Goal: Obtain resource: Download file/media

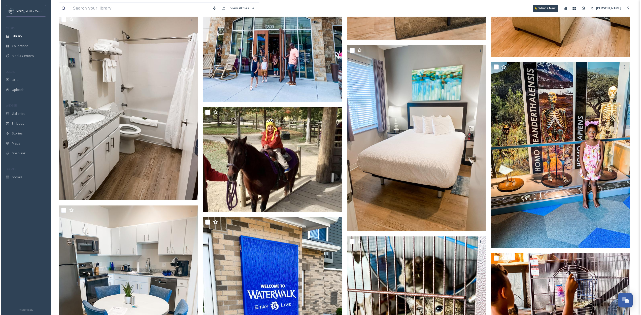
scroll to position [4622, 0]
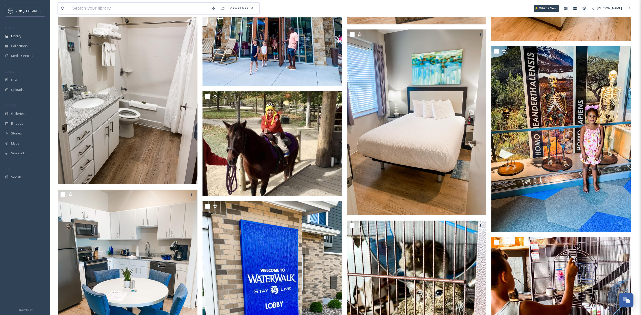
click at [123, 7] on input at bounding box center [139, 8] width 139 height 11
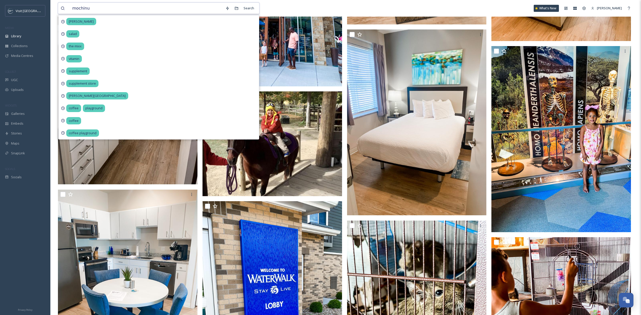
type input "mochinut"
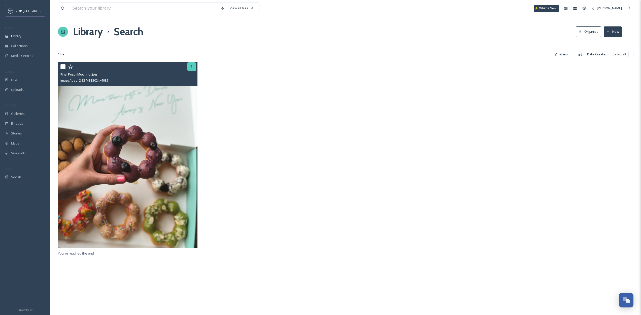
click at [192, 67] on icon at bounding box center [191, 66] width 1 height 3
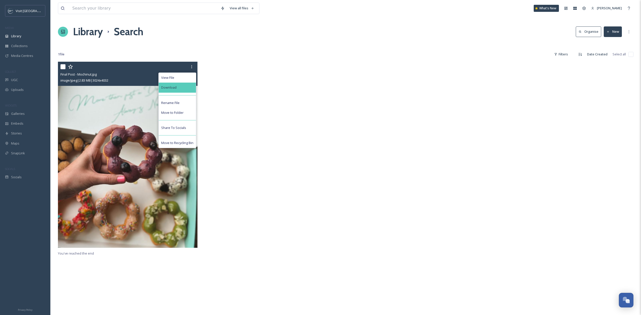
click at [189, 88] on div "Download" at bounding box center [177, 88] width 37 height 10
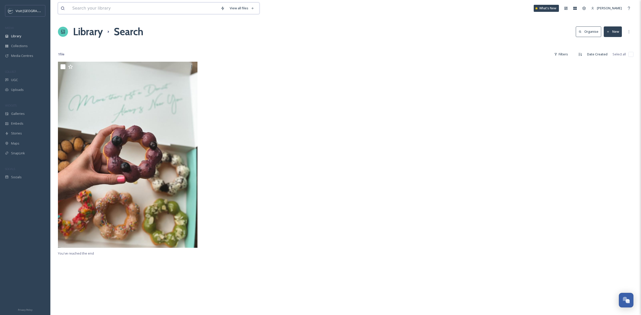
click at [159, 9] on input at bounding box center [144, 8] width 148 height 11
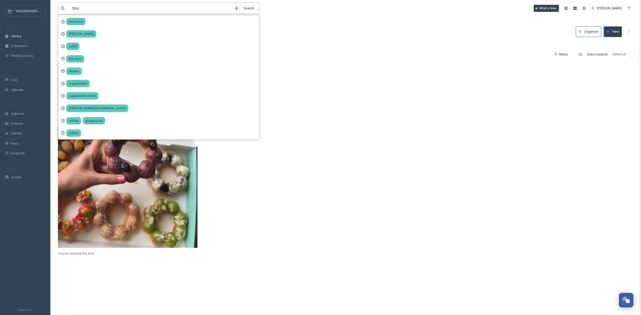
type input "tous"
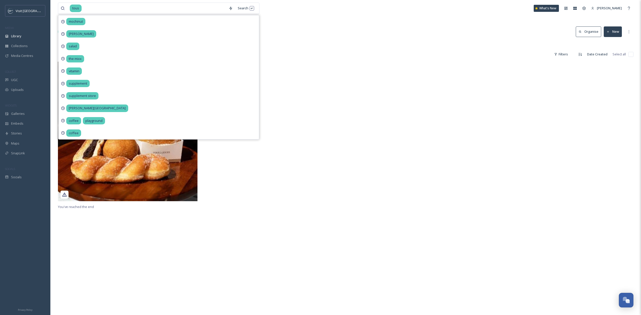
click at [437, 105] on div at bounding box center [418, 133] width 142 height 142
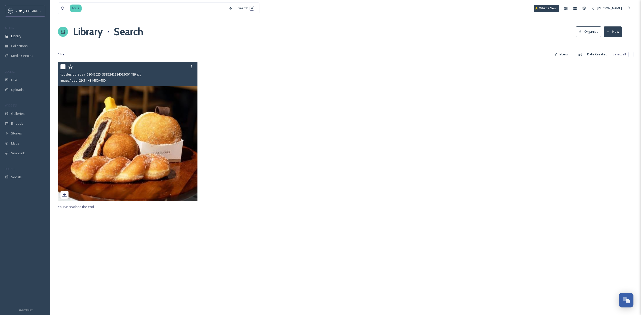
click at [197, 66] on div "touslesjoursusa_08042025_3385242984025001489.jpg image/jpeg | 29.51 kB | 480 x …" at bounding box center [127, 74] width 139 height 24
click at [192, 67] on icon at bounding box center [192, 67] width 4 height 4
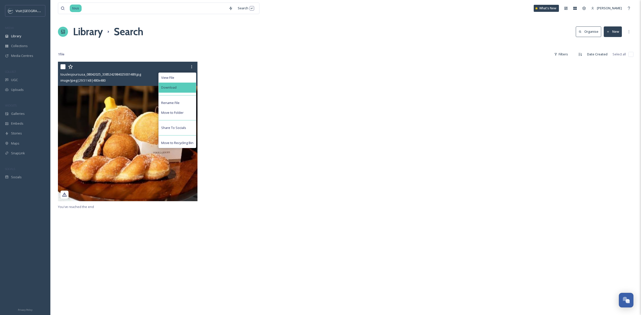
click at [173, 85] on div "Download" at bounding box center [177, 88] width 37 height 10
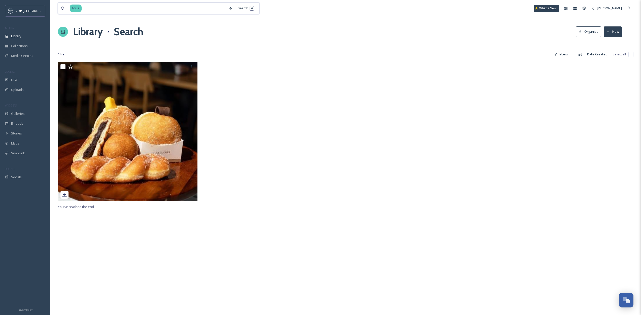
click at [91, 10] on input at bounding box center [154, 8] width 144 height 11
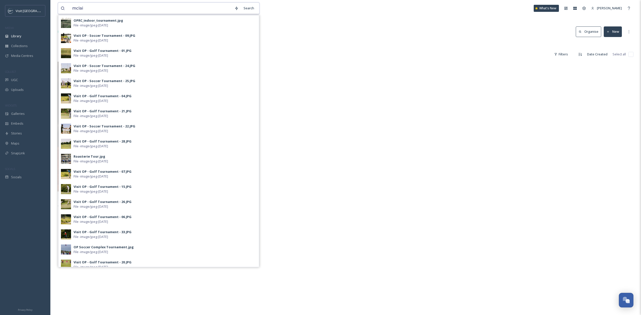
type input "[PERSON_NAME]"
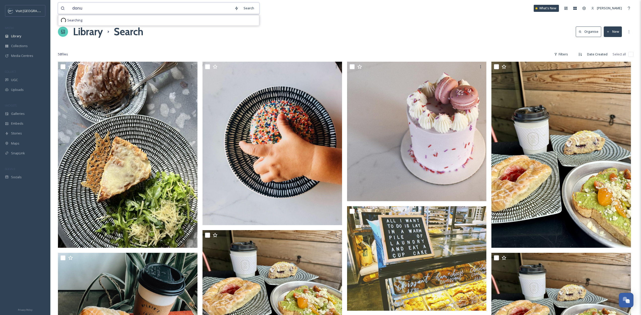
type input "donut"
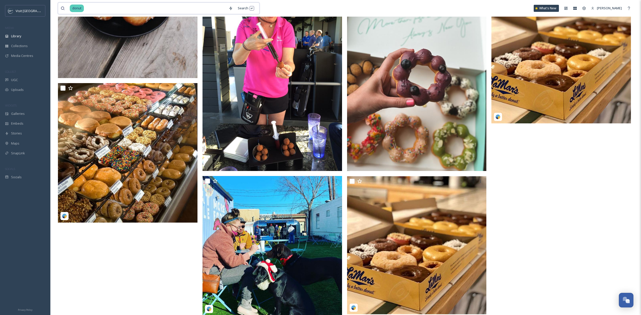
scroll to position [263, 0]
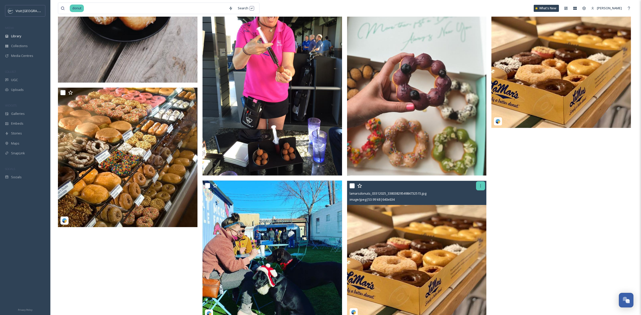
click at [480, 187] on icon at bounding box center [480, 185] width 1 height 3
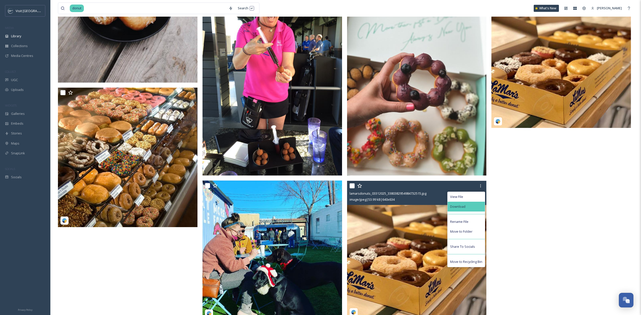
click at [473, 206] on div "Download" at bounding box center [465, 207] width 37 height 10
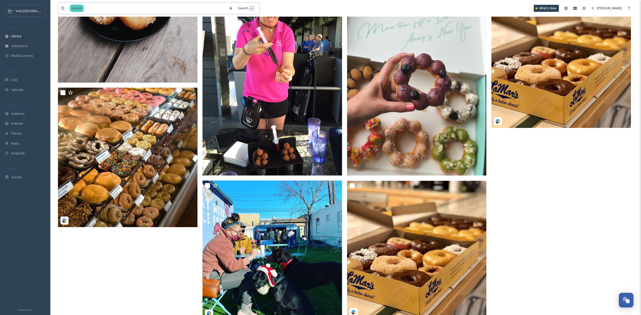
click at [152, 6] on input at bounding box center [155, 8] width 142 height 11
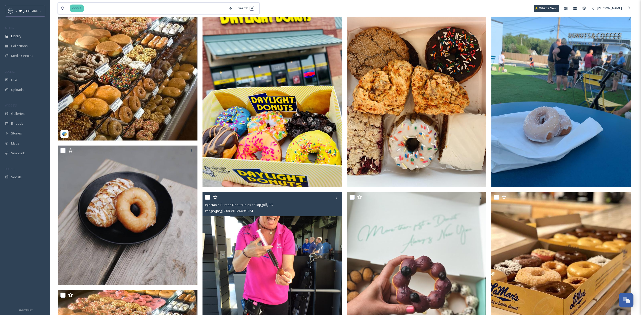
scroll to position [0, 0]
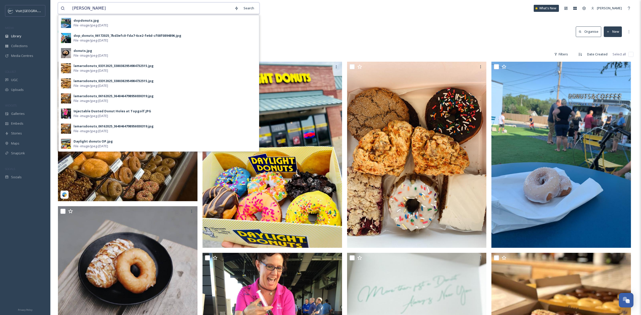
type input "[PERSON_NAME]"
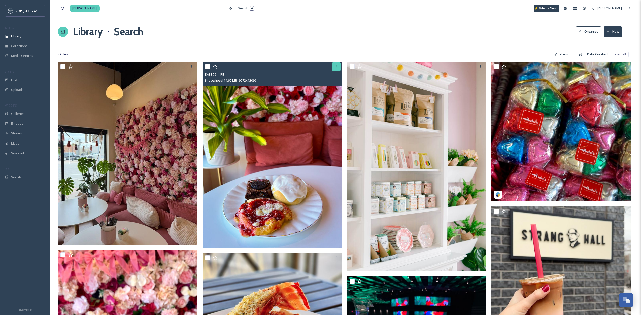
click at [333, 68] on div at bounding box center [335, 66] width 9 height 9
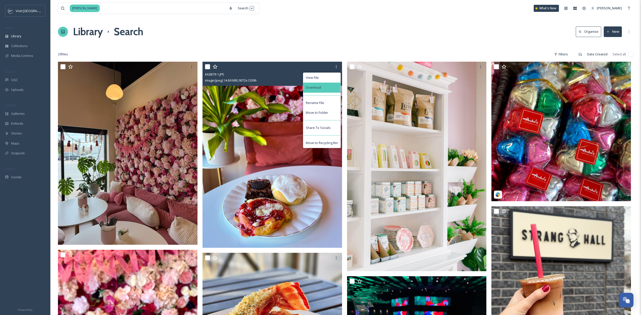
click at [326, 90] on div "Download" at bounding box center [321, 88] width 37 height 10
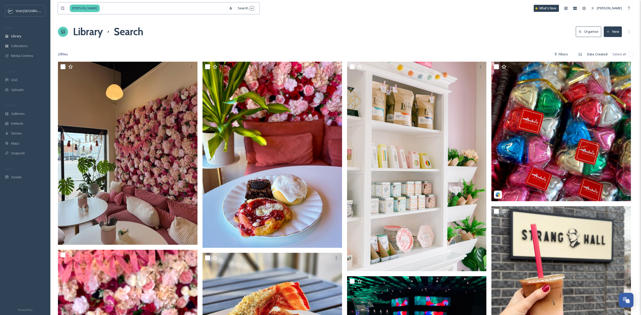
click at [114, 8] on input at bounding box center [163, 8] width 126 height 11
type input "daylight"
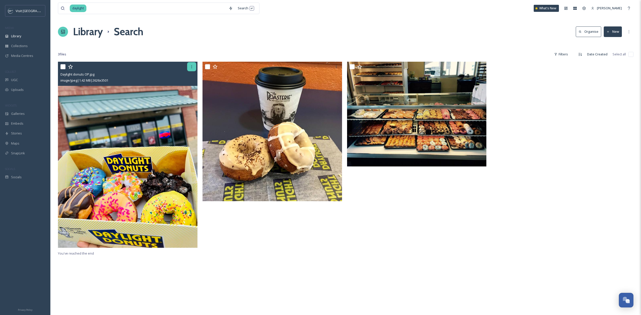
click at [193, 63] on div at bounding box center [191, 66] width 9 height 9
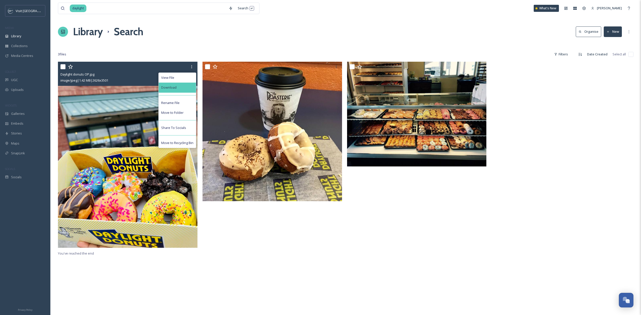
click at [182, 87] on div "Download" at bounding box center [177, 88] width 37 height 10
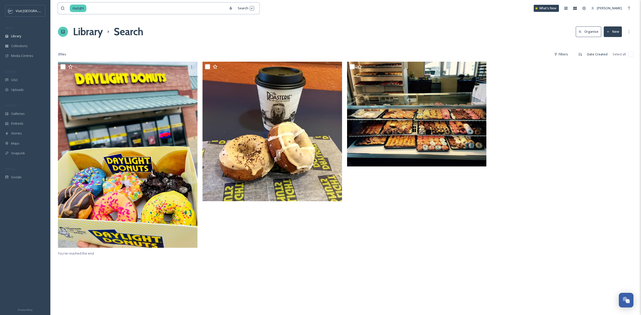
click at [119, 5] on input at bounding box center [156, 8] width 139 height 11
type input "krispy"
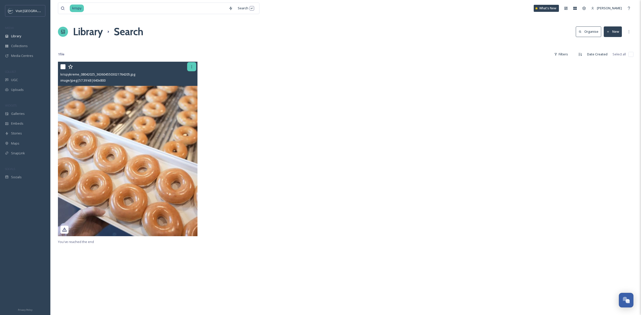
click at [192, 68] on icon at bounding box center [192, 67] width 4 height 4
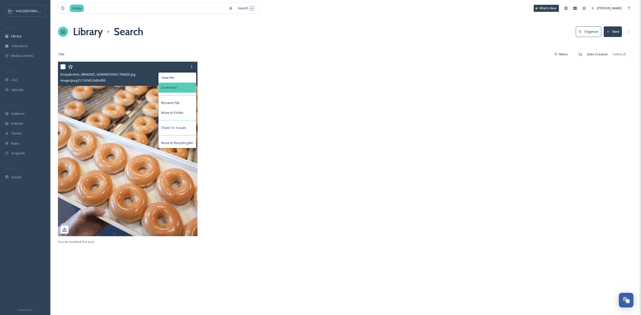
click at [175, 91] on div "Download" at bounding box center [177, 88] width 37 height 10
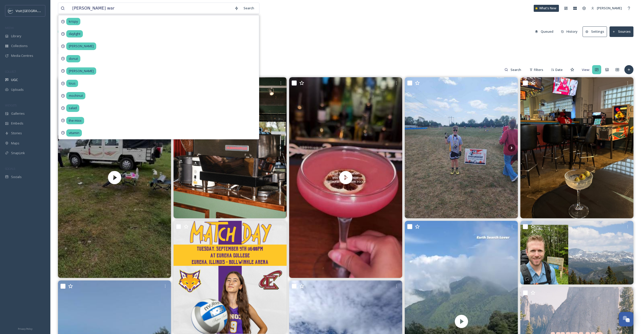
type input "[PERSON_NAME] wars"
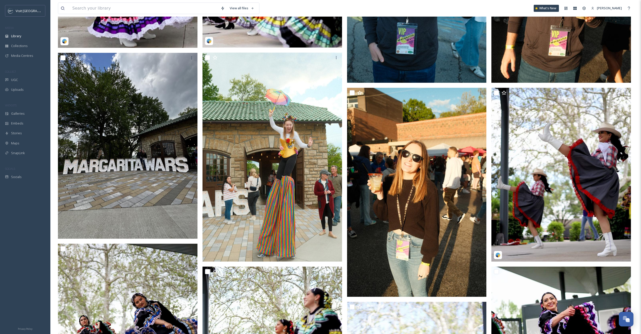
scroll to position [7, 0]
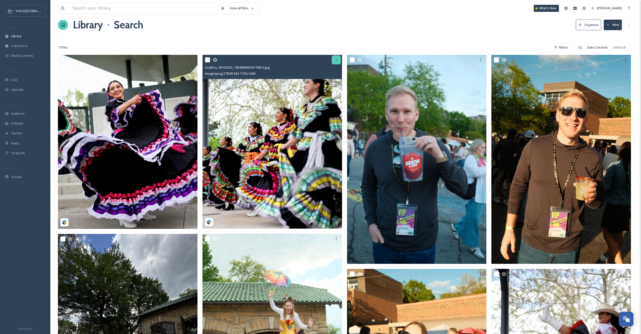
click at [333, 61] on div at bounding box center [335, 59] width 9 height 9
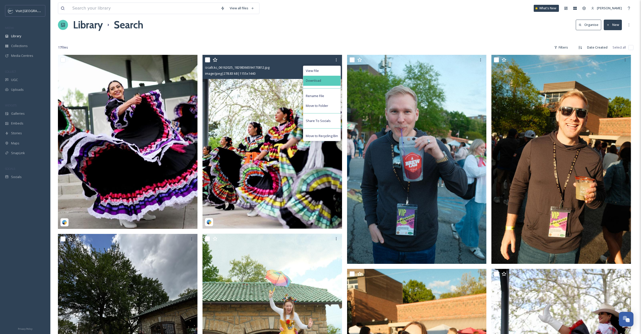
click at [316, 85] on div "Download" at bounding box center [321, 81] width 37 height 10
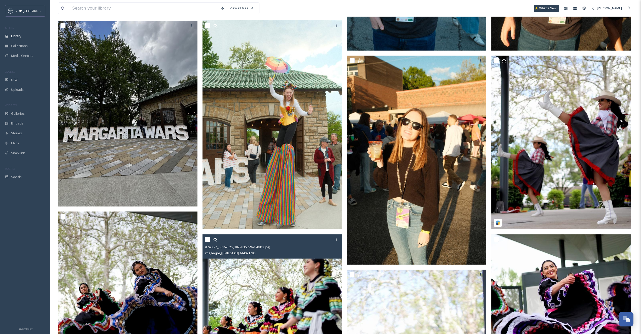
scroll to position [197, 0]
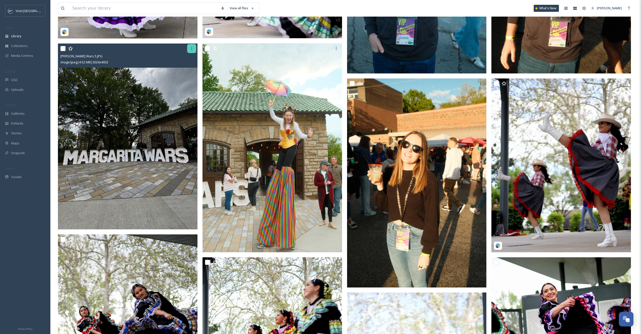
click at [192, 47] on icon at bounding box center [192, 49] width 4 height 4
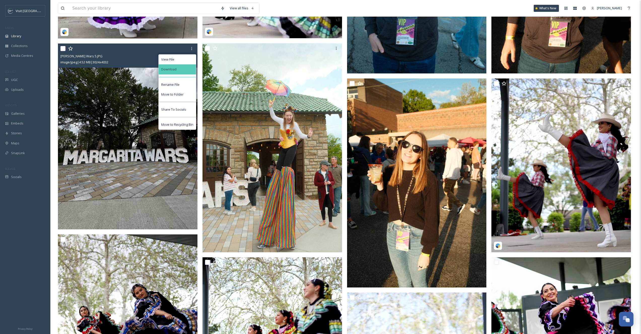
click at [193, 72] on div "Download" at bounding box center [177, 69] width 37 height 10
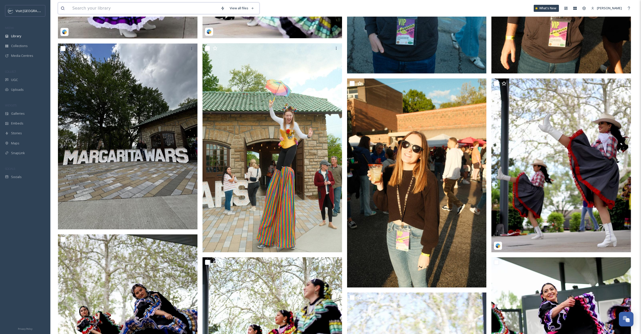
click at [108, 11] on input at bounding box center [144, 8] width 148 height 11
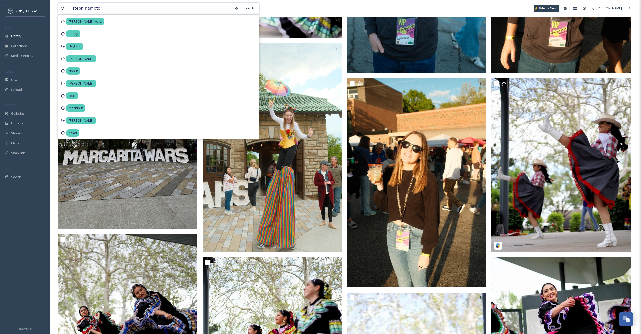
type input "[PERSON_NAME]"
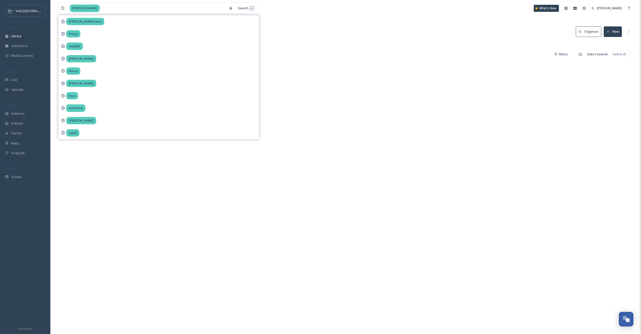
click at [341, 19] on div "[PERSON_NAME] Search [PERSON_NAME] krispy daylight [PERSON_NAME] [PERSON_NAME] …" at bounding box center [345, 198] width 590 height 396
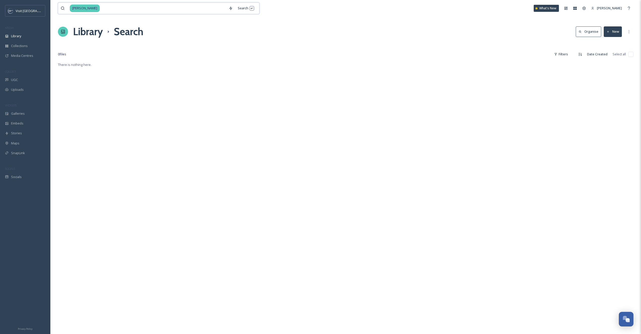
click at [112, 7] on input at bounding box center [163, 8] width 126 height 11
type input "explorestlparks"
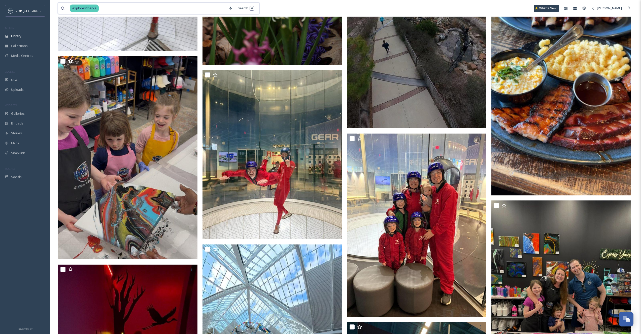
scroll to position [984, 0]
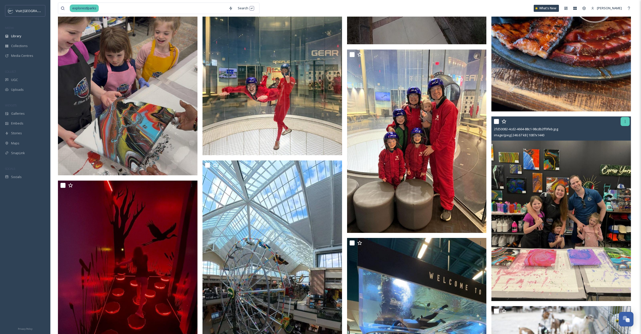
click at [621, 119] on div at bounding box center [624, 121] width 9 height 9
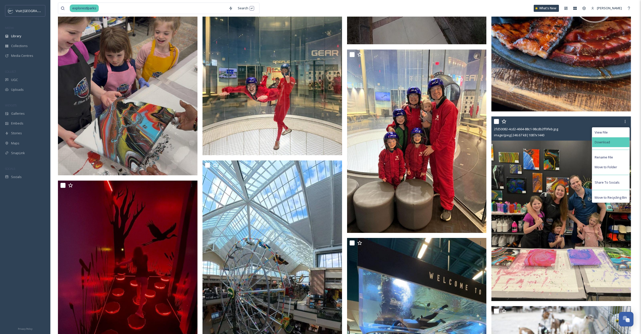
click at [608, 145] on div "Download" at bounding box center [610, 142] width 37 height 10
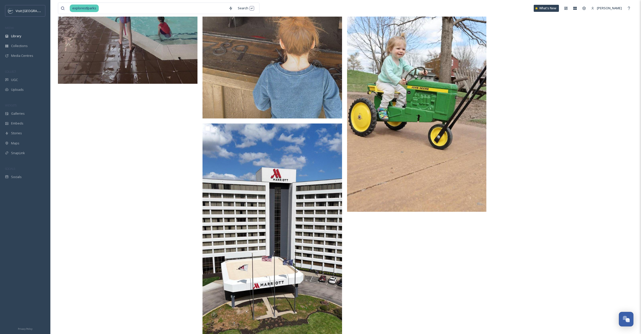
scroll to position [1562, 0]
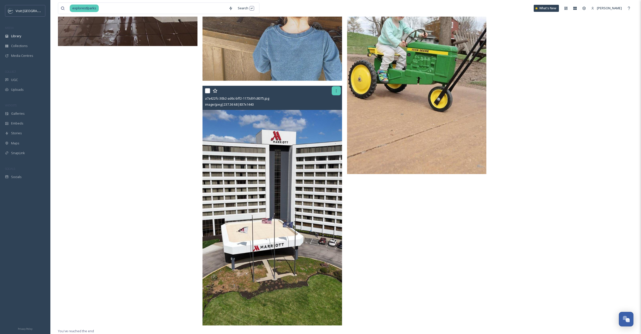
click at [335, 92] on icon at bounding box center [336, 91] width 4 height 4
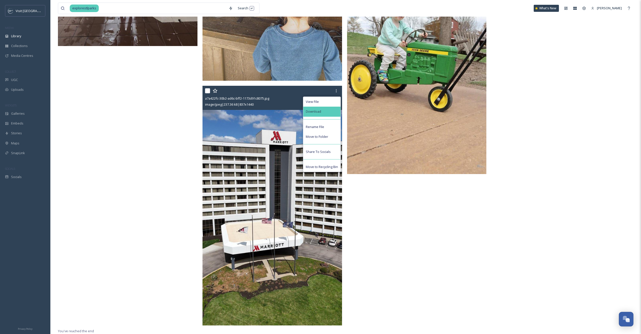
click at [326, 115] on div "Download" at bounding box center [321, 112] width 37 height 10
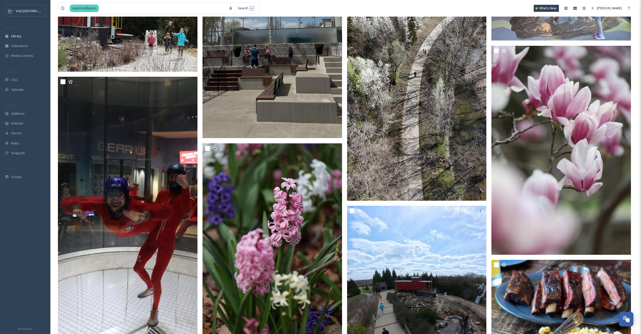
scroll to position [542, 0]
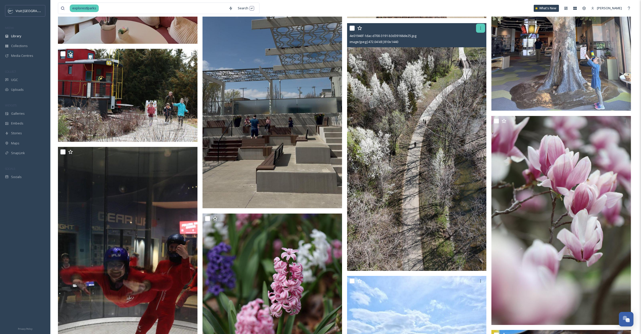
click at [482, 30] on icon at bounding box center [480, 28] width 4 height 4
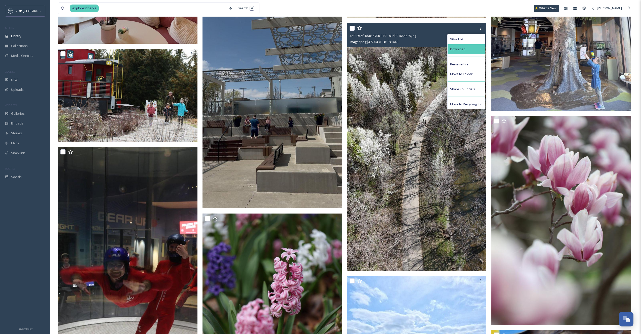
click at [470, 53] on div "Download" at bounding box center [465, 49] width 37 height 10
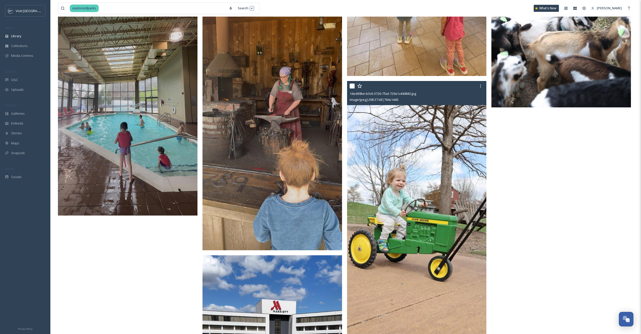
scroll to position [1298, 0]
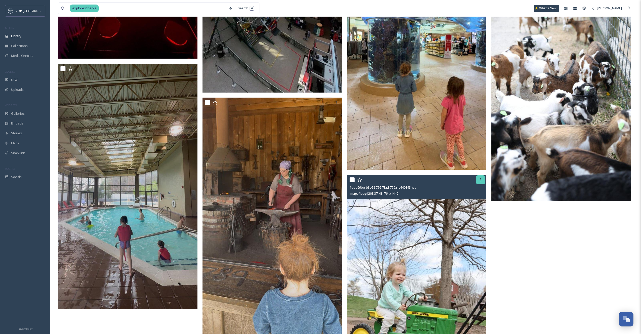
click at [479, 180] on icon at bounding box center [480, 180] width 4 height 4
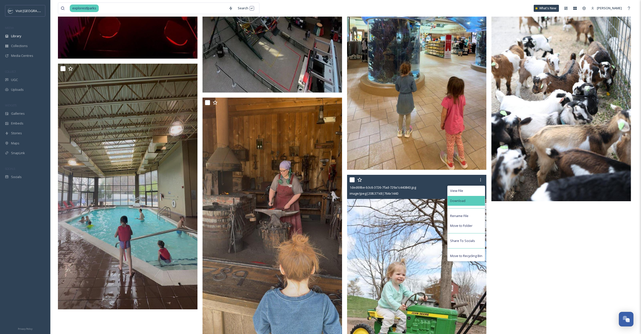
click at [465, 204] on div "Download" at bounding box center [465, 201] width 37 height 10
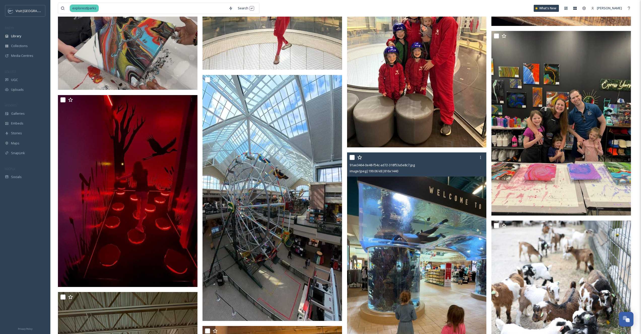
scroll to position [1111, 0]
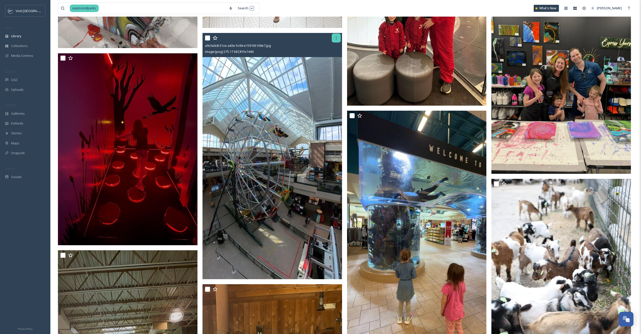
click at [336, 40] on div at bounding box center [335, 37] width 9 height 9
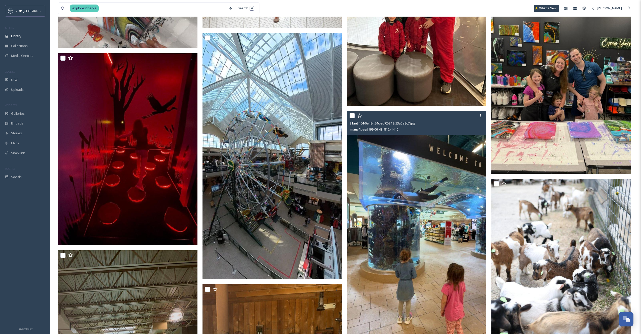
click at [479, 120] on div "91ae3464-0e48-f54c-ad72-318f53a5e8c7.jpg" at bounding box center [417, 123] width 136 height 6
click at [479, 116] on icon at bounding box center [480, 116] width 4 height 4
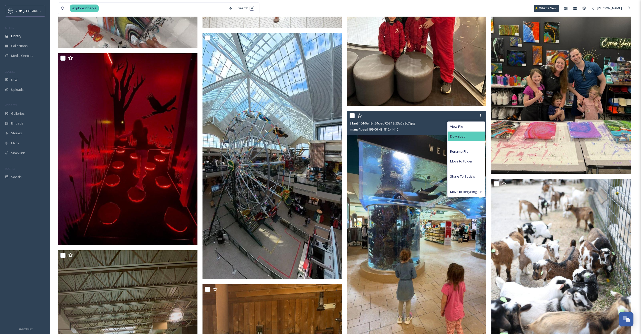
click at [456, 137] on span "Download" at bounding box center [457, 136] width 15 height 5
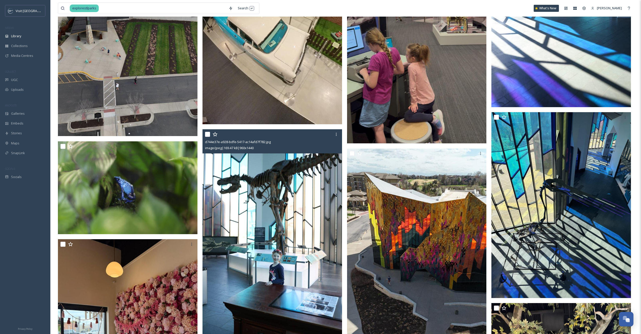
scroll to position [152, 0]
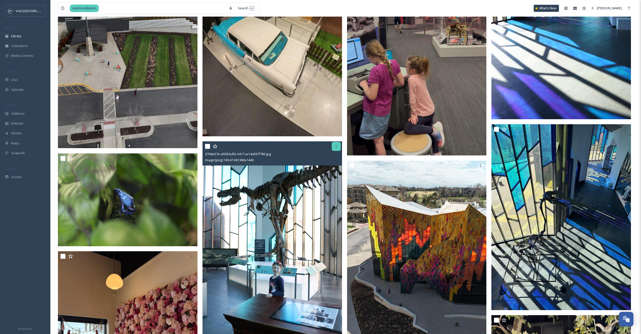
click at [338, 146] on div at bounding box center [335, 146] width 9 height 9
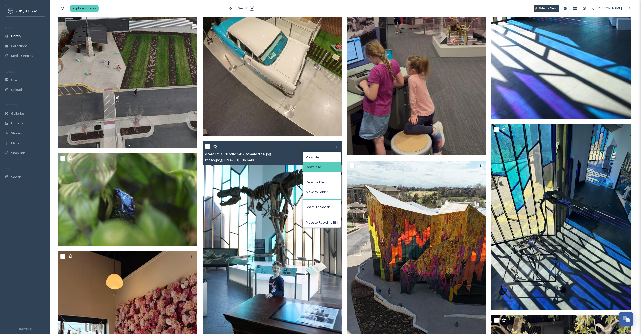
click at [330, 163] on div "Download" at bounding box center [321, 167] width 37 height 10
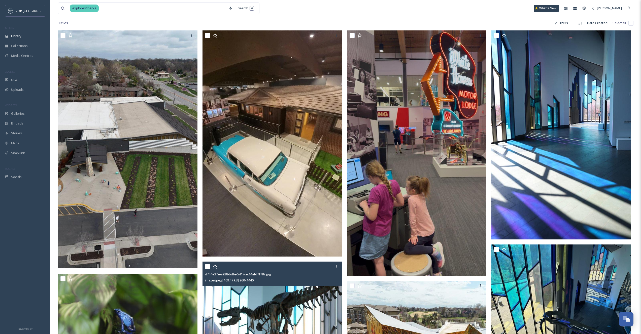
scroll to position [2, 0]
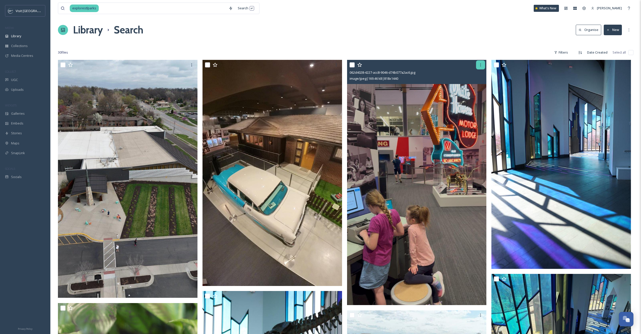
click at [478, 63] on icon at bounding box center [480, 65] width 4 height 4
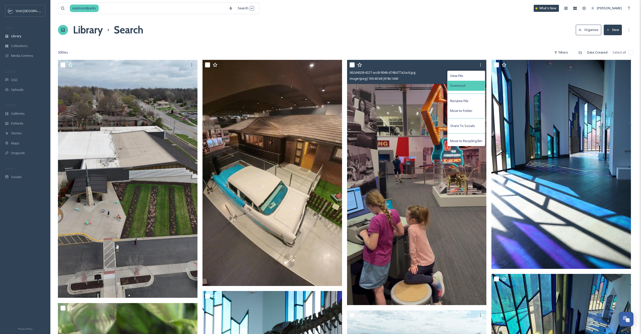
click at [476, 90] on div "Download" at bounding box center [465, 86] width 37 height 10
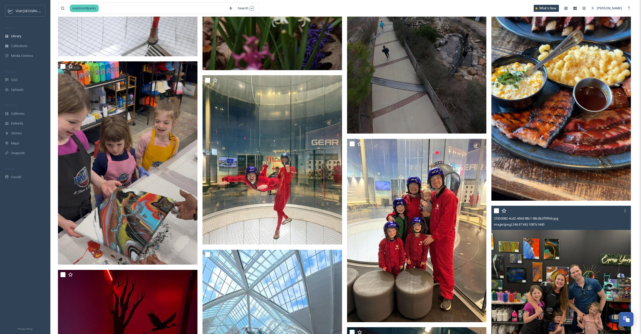
scroll to position [713, 0]
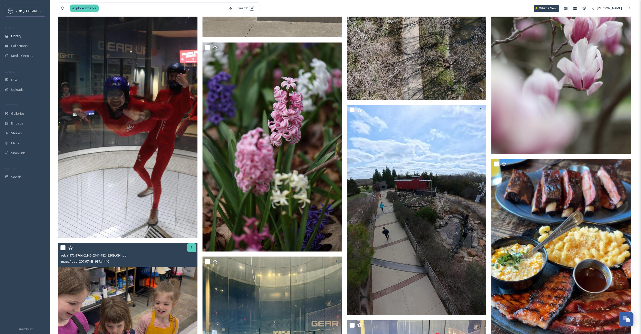
click at [188, 246] on div at bounding box center [191, 247] width 9 height 9
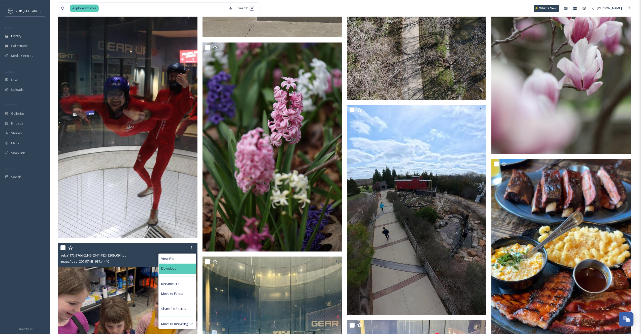
click at [180, 273] on div "Download" at bounding box center [177, 269] width 37 height 10
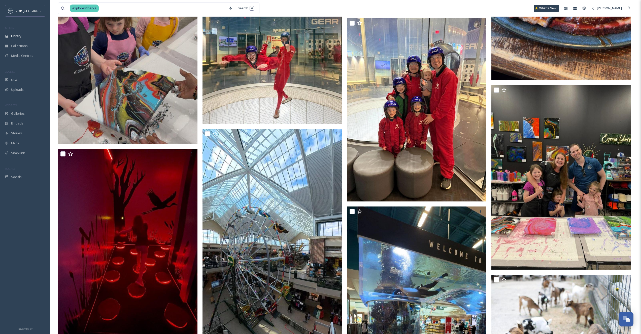
scroll to position [1085, 0]
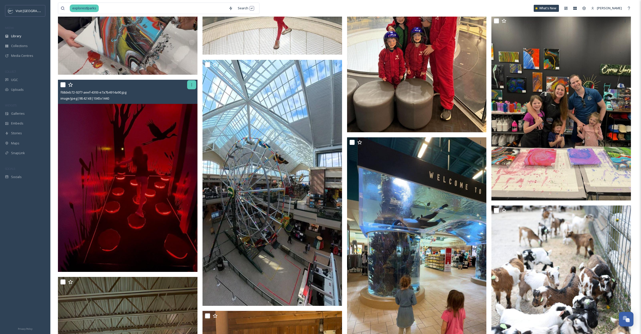
click at [191, 84] on icon at bounding box center [192, 85] width 4 height 4
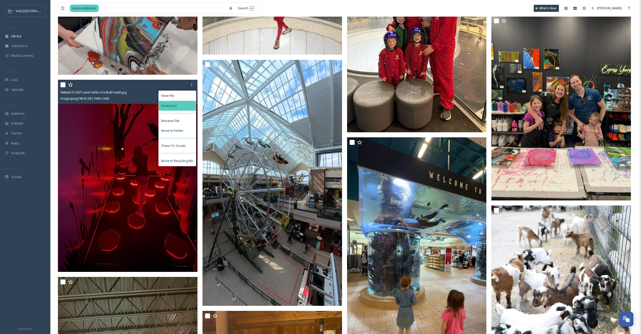
click at [173, 107] on span "Download" at bounding box center [168, 105] width 15 height 5
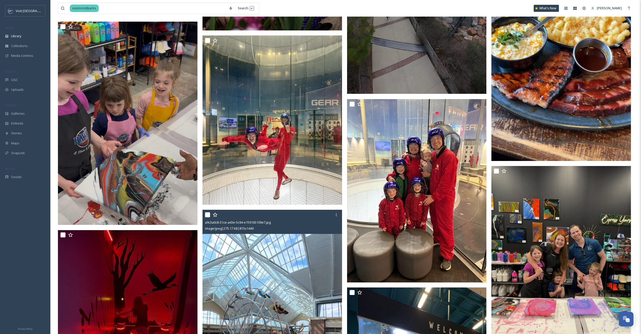
scroll to position [863, 0]
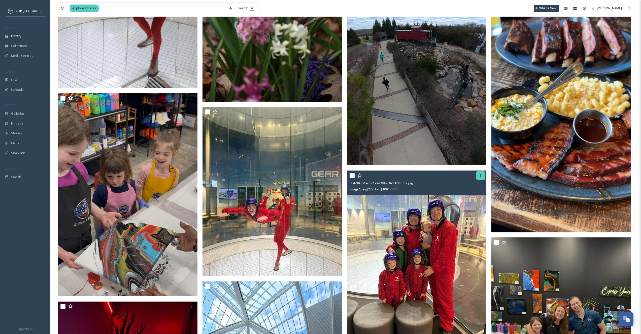
click at [480, 178] on div at bounding box center [480, 175] width 9 height 9
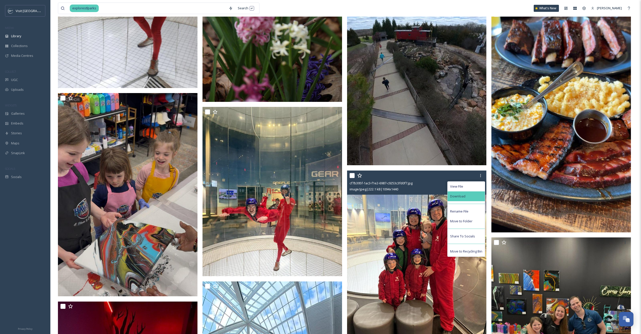
click at [457, 197] on span "Download" at bounding box center [457, 196] width 15 height 5
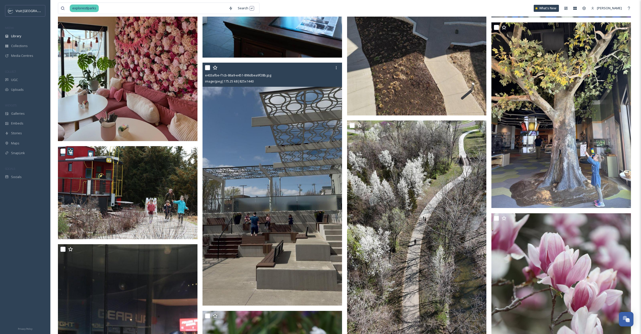
scroll to position [356, 0]
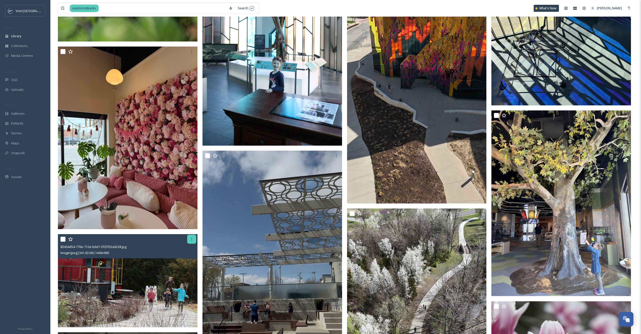
click at [188, 239] on div at bounding box center [191, 239] width 9 height 9
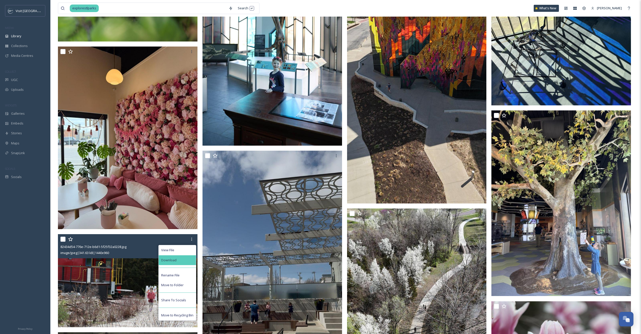
click at [180, 260] on div "Download" at bounding box center [177, 260] width 37 height 10
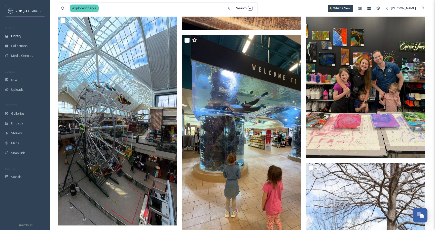
scroll to position [1264, 0]
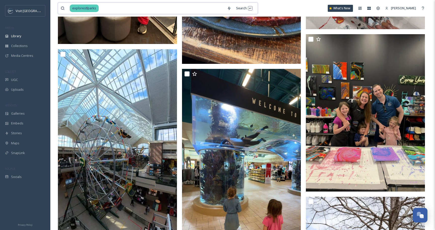
click at [112, 11] on input at bounding box center [161, 8] width 125 height 11
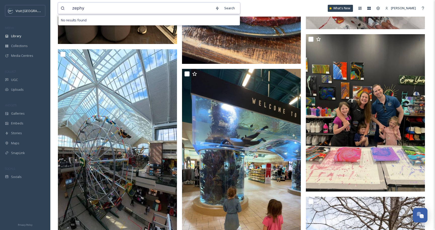
type input "zephyr"
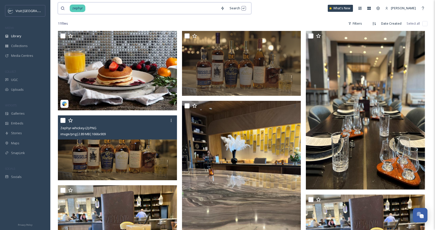
scroll to position [31, 0]
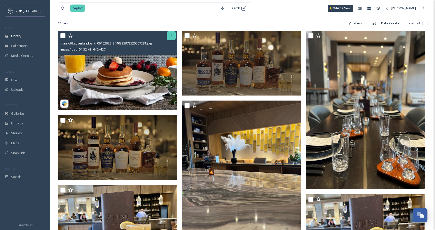
click at [169, 37] on div at bounding box center [171, 35] width 9 height 9
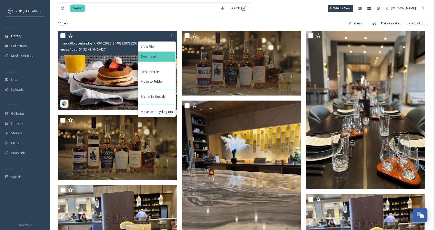
click at [164, 59] on div "Download" at bounding box center [156, 57] width 37 height 10
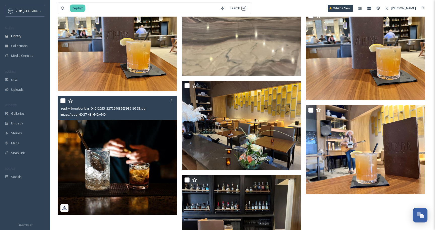
scroll to position [185, 0]
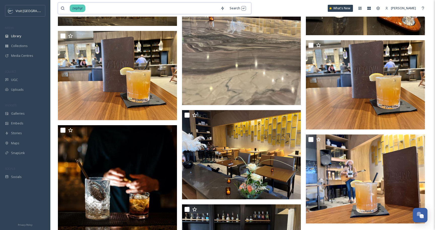
click at [118, 10] on input at bounding box center [152, 8] width 132 height 11
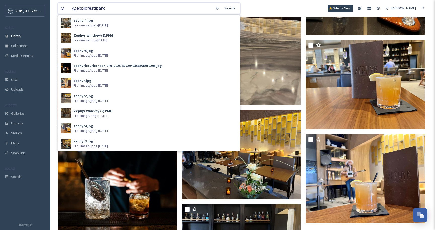
type input "@explorestlparks"
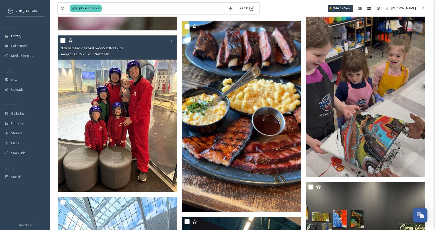
scroll to position [1115, 0]
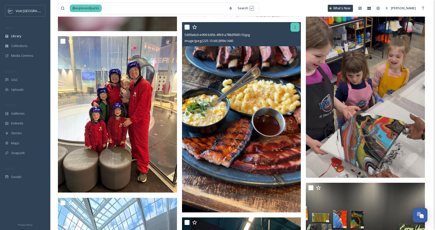
click at [295, 26] on icon at bounding box center [295, 27] width 1 height 3
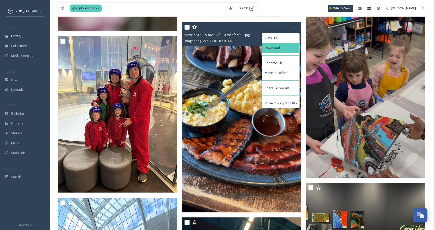
click at [283, 50] on div "Download" at bounding box center [280, 48] width 37 height 10
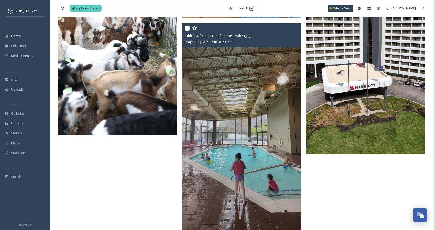
scroll to position [1752, 0]
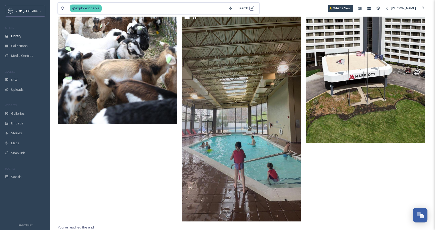
click at [106, 9] on input at bounding box center [164, 8] width 124 height 11
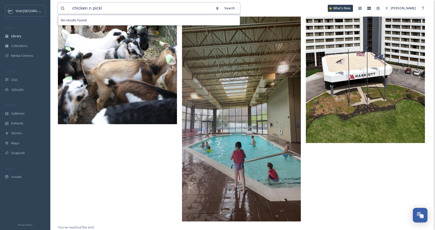
type input "chicken n pickle"
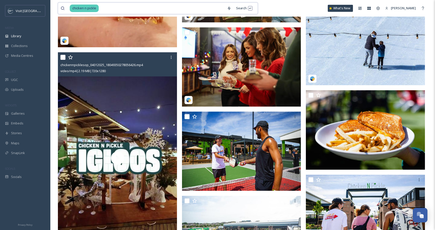
scroll to position [401, 0]
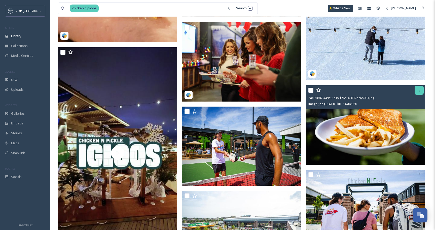
click at [420, 89] on icon at bounding box center [419, 90] width 4 height 4
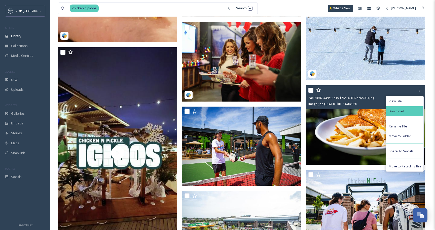
click at [394, 109] on span "Download" at bounding box center [396, 111] width 15 height 5
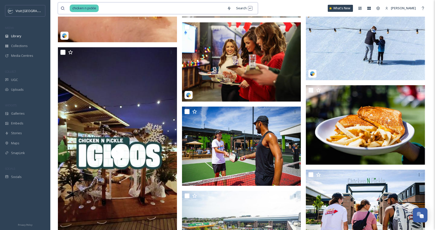
click at [105, 7] on input at bounding box center [161, 8] width 125 height 11
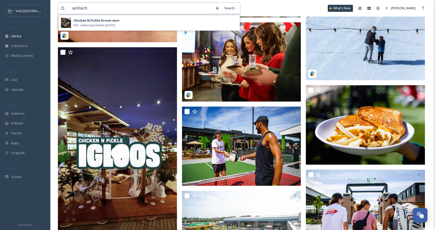
type input "antioch"
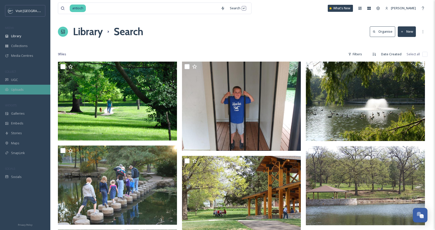
click at [25, 85] on div "Uploads" at bounding box center [25, 90] width 50 height 10
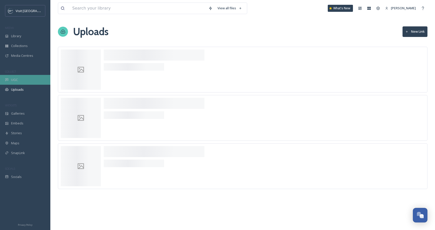
click at [24, 77] on div "UGC" at bounding box center [25, 80] width 50 height 10
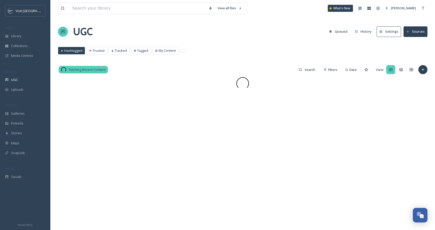
click at [421, 31] on button "Sources" at bounding box center [415, 31] width 24 height 10
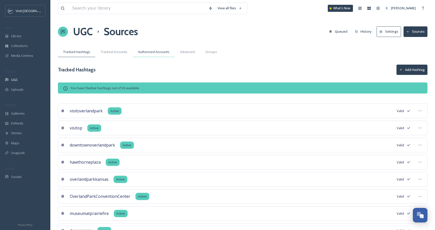
click at [156, 53] on span "Authorised Accounts" at bounding box center [153, 52] width 31 height 5
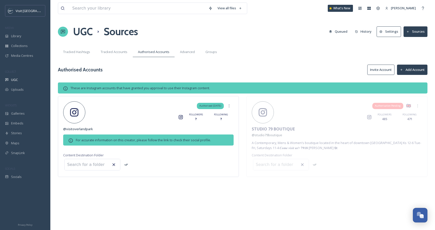
click at [375, 69] on button "Invite Account" at bounding box center [380, 70] width 27 height 10
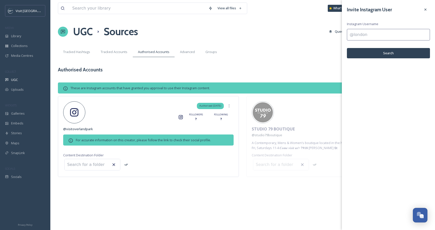
click at [371, 32] on input at bounding box center [388, 35] width 83 height 12
click at [363, 35] on input at bounding box center [388, 35] width 83 height 12
paste input "bluhawksports"
click at [349, 35] on input "bluhawksports" at bounding box center [388, 35] width 83 height 12
type input "@bluhawksports"
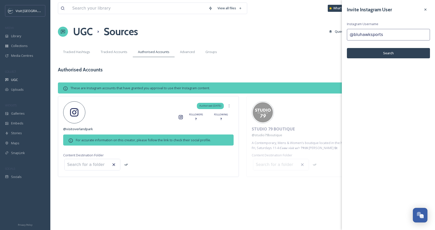
click at [401, 55] on button "Search" at bounding box center [388, 53] width 83 height 10
click at [386, 55] on button "Search" at bounding box center [388, 53] width 83 height 10
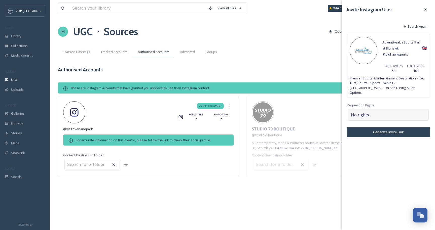
click at [382, 113] on div "No rights" at bounding box center [388, 115] width 81 height 12
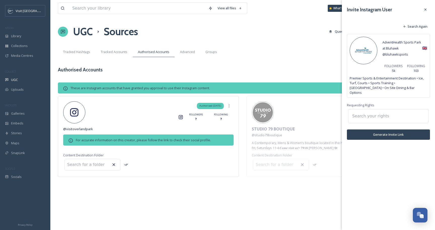
click at [382, 114] on input at bounding box center [377, 116] width 55 height 11
type input "Full"
click at [389, 127] on div "Full Usage Rights" at bounding box center [389, 130] width 80 height 10
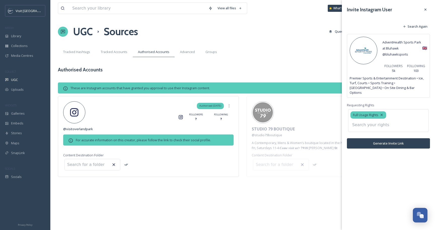
click at [384, 146] on div "Invite Instagram User Search Again AdventHealth Sports Park at Bluhawk @ bluhaw…" at bounding box center [388, 115] width 93 height 230
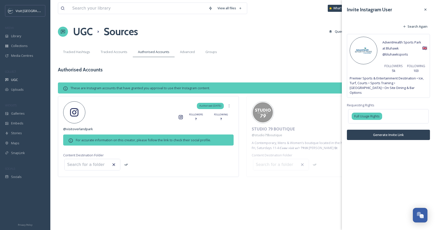
click at [385, 137] on button "Generate Invite Link" at bounding box center [388, 135] width 83 height 10
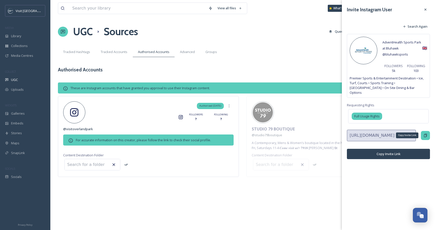
click at [425, 134] on icon at bounding box center [425, 135] width 3 height 3
click at [283, 64] on div "View all files What's New [PERSON_NAME] UGC Sources Queued History Settings Sou…" at bounding box center [242, 115] width 385 height 230
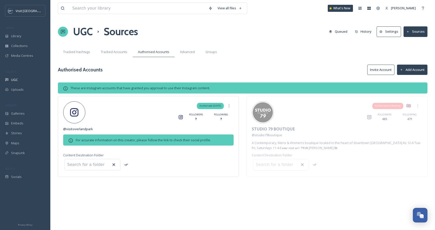
click at [415, 29] on button "Sources" at bounding box center [415, 31] width 24 height 10
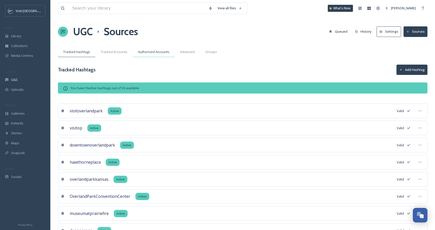
click at [146, 51] on span "Authorised Accounts" at bounding box center [153, 52] width 31 height 5
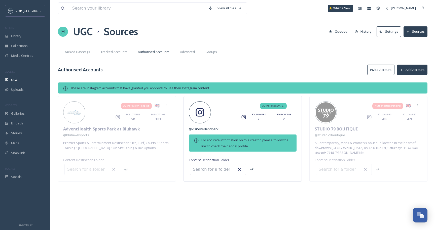
click at [417, 69] on button "Add Account" at bounding box center [412, 70] width 30 height 10
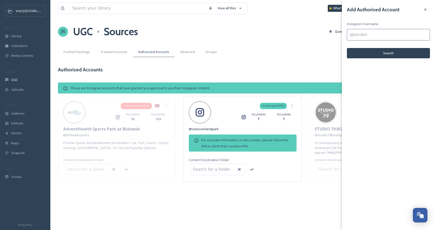
click at [373, 28] on div "Add Authorised Account Instagram Username Search" at bounding box center [388, 31] width 93 height 63
click at [373, 36] on input at bounding box center [388, 35] width 83 height 12
paste input "bluevalleyrecreation"
type input "bluevalleyrecreation"
click at [391, 55] on button "Search" at bounding box center [388, 53] width 83 height 10
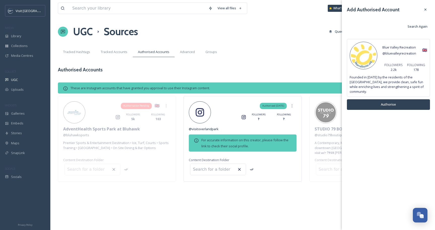
click at [399, 103] on button "Authorise" at bounding box center [388, 104] width 83 height 10
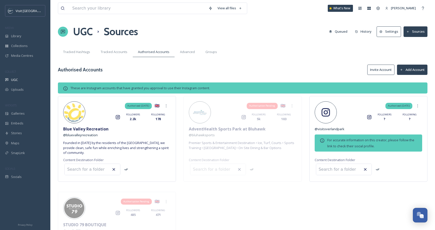
drag, startPoint x: 399, startPoint y: 103, endPoint x: 402, endPoint y: 96, distance: 8.0
click at [167, 106] on icon at bounding box center [166, 106] width 4 height 4
click at [163, 115] on span "Remove" at bounding box center [162, 117] width 12 height 5
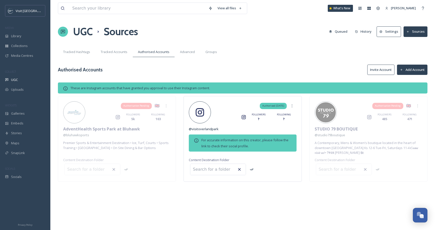
click at [400, 73] on button "Add Account" at bounding box center [412, 70] width 30 height 10
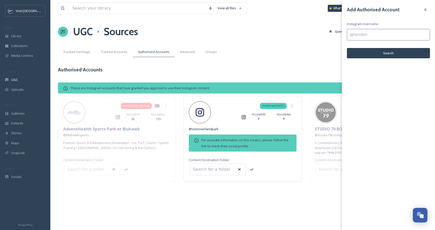
click at [422, 5] on div "Add Authorised Account Instagram Username Search" at bounding box center [388, 31] width 93 height 63
click at [425, 8] on icon at bounding box center [425, 10] width 4 height 4
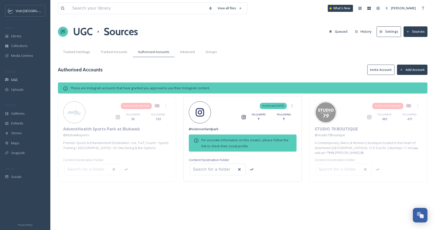
click at [381, 66] on button "Invite Account" at bounding box center [380, 70] width 27 height 10
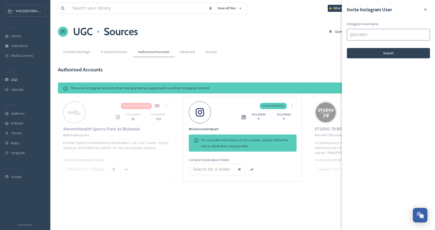
click at [365, 36] on input at bounding box center [388, 35] width 83 height 12
paste input "bluevalleyrecreation"
type input "bluevalleyrecreation"
click at [369, 51] on button "Search" at bounding box center [388, 53] width 83 height 10
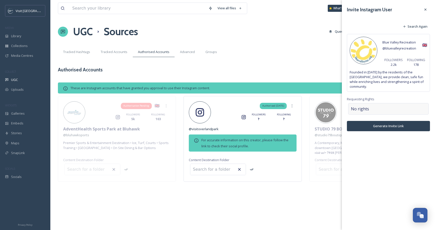
click at [387, 106] on div "No rights" at bounding box center [388, 109] width 81 height 12
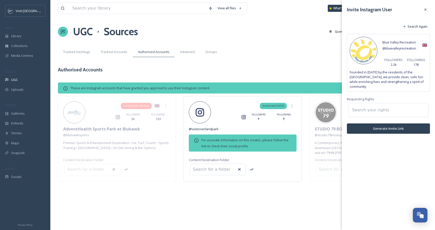
click at [386, 106] on input at bounding box center [377, 110] width 55 height 11
type input "full"
click at [394, 119] on div "Full Usage Rights" at bounding box center [389, 124] width 80 height 10
click at [387, 137] on div "Invite Instagram User Search Again Blue Valley Recreation @ bluevalleyrecreatio…" at bounding box center [388, 115] width 93 height 230
click at [388, 125] on button "Generate Invite Link" at bounding box center [388, 129] width 83 height 10
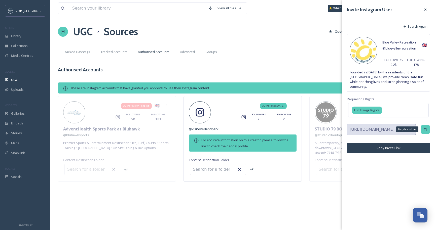
click at [424, 128] on icon at bounding box center [425, 130] width 4 height 4
click at [426, 10] on icon at bounding box center [425, 10] width 4 height 4
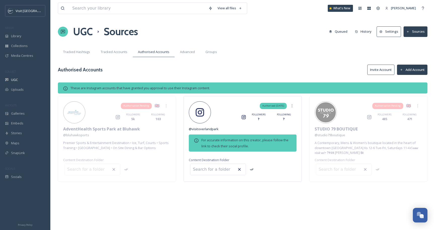
click at [412, 67] on button "Add Account" at bounding box center [412, 70] width 30 height 10
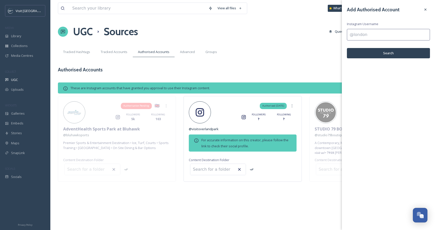
click at [375, 33] on input at bounding box center [388, 35] width 83 height 12
click at [22, 41] on div "Collections" at bounding box center [25, 46] width 50 height 10
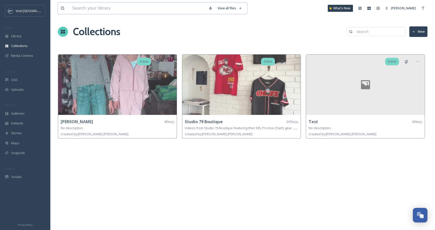
click at [88, 11] on input at bounding box center [138, 8] width 136 height 11
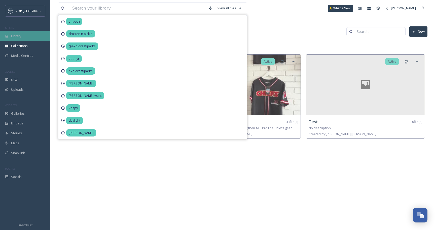
click at [34, 34] on div "Library" at bounding box center [25, 36] width 50 height 10
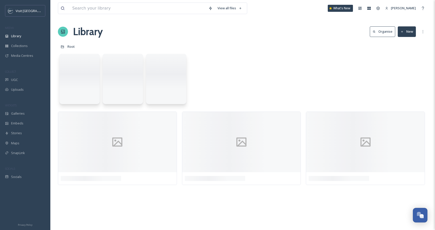
click at [129, 2] on div "View all files What's New [PERSON_NAME]" at bounding box center [243, 8] width 370 height 17
click at [127, 8] on input at bounding box center [138, 8] width 136 height 11
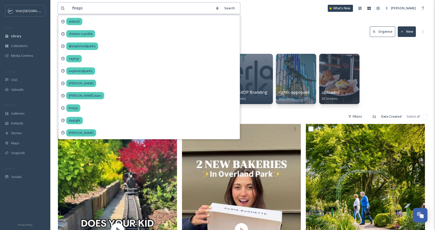
type input "firepit"
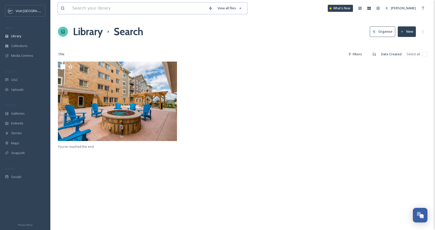
click at [127, 6] on input at bounding box center [138, 8] width 136 height 11
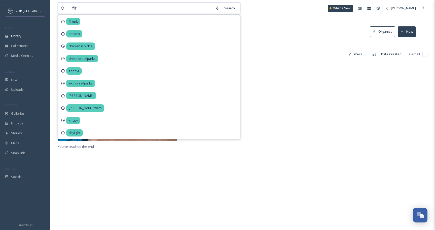
type input "fire"
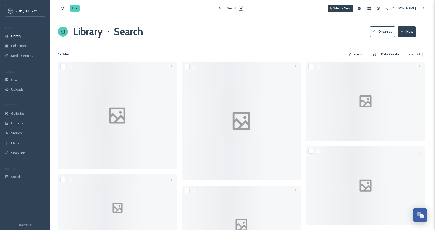
click at [277, 12] on div "fire Search What's New [PERSON_NAME]" at bounding box center [243, 8] width 370 height 17
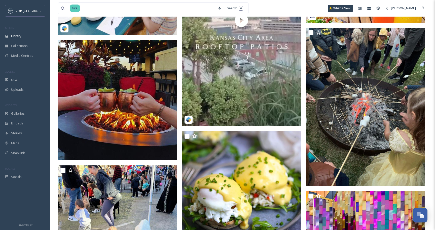
scroll to position [5922, 0]
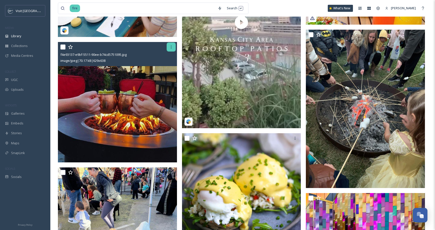
click at [171, 50] on div at bounding box center [171, 47] width 9 height 9
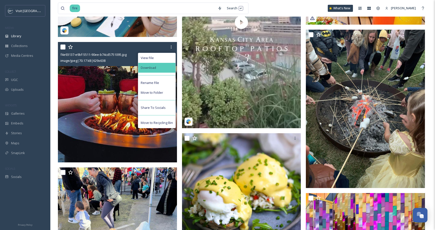
click at [159, 65] on div "Download" at bounding box center [156, 68] width 37 height 10
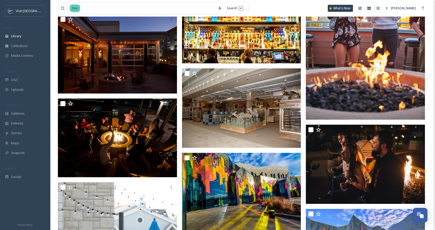
scroll to position [1109, 0]
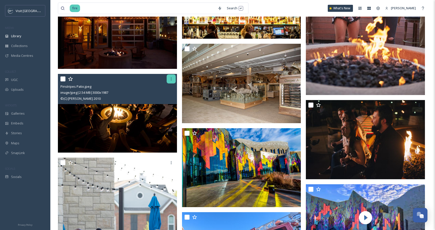
click at [168, 78] on div at bounding box center [171, 79] width 9 height 9
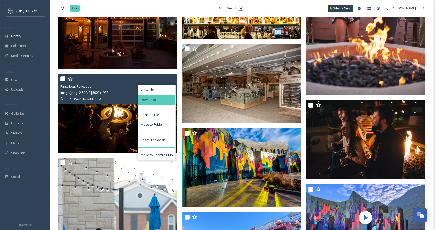
click at [154, 101] on span "Download" at bounding box center [148, 99] width 15 height 5
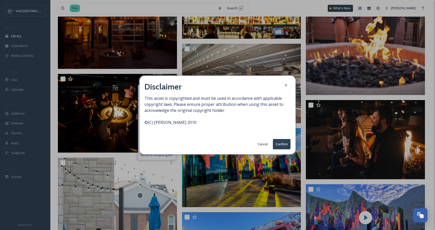
click at [282, 145] on button "Confirm" at bounding box center [282, 144] width 18 height 10
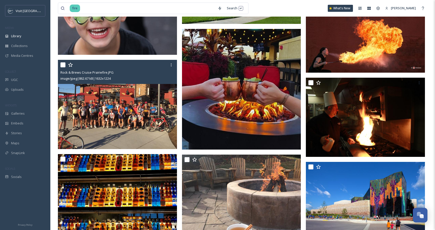
scroll to position [2573, 0]
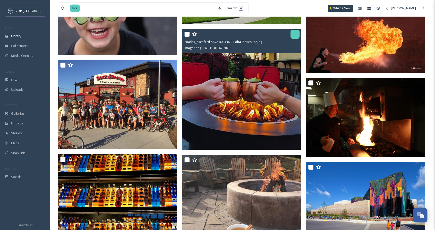
click at [296, 36] on icon at bounding box center [295, 34] width 4 height 4
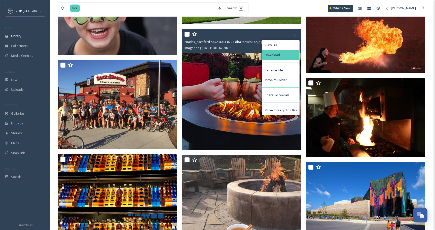
click at [279, 54] on span "Download" at bounding box center [272, 55] width 15 height 5
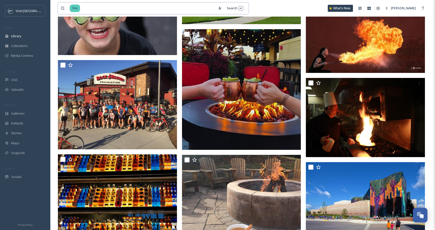
click at [101, 3] on div "fire Search" at bounding box center [153, 9] width 191 height 12
type input "fir"
type input "red door"
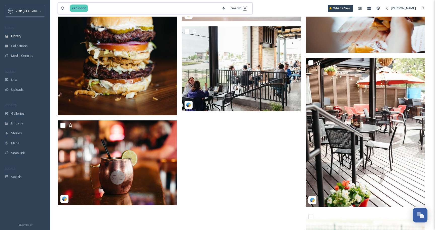
scroll to position [282, 0]
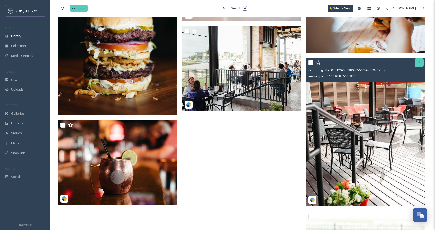
click at [418, 62] on icon at bounding box center [419, 63] width 4 height 4
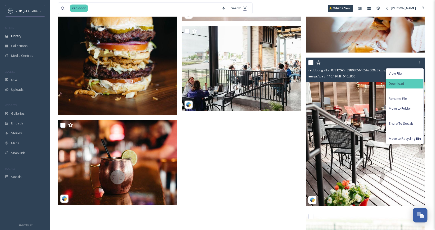
click at [390, 84] on span "Download" at bounding box center [396, 83] width 15 height 5
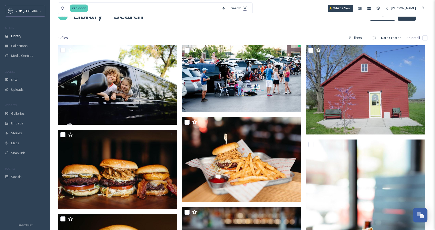
scroll to position [0, 0]
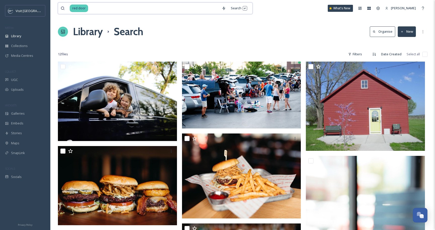
click at [103, 7] on input at bounding box center [154, 8] width 131 height 11
type input "holiday light"
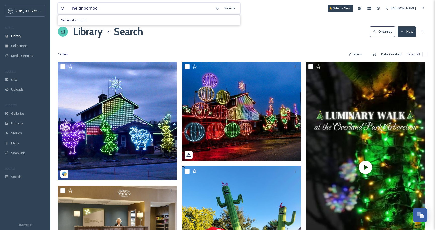
type input "neighborhood"
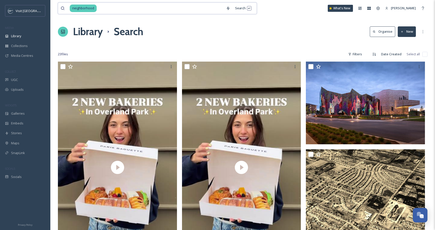
click at [122, 9] on input at bounding box center [160, 8] width 126 height 11
type input "christmas light"
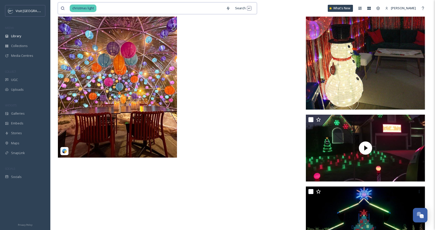
scroll to position [1551, 0]
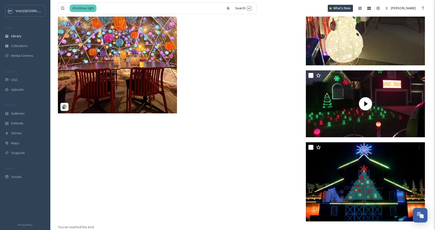
click at [151, 11] on input at bounding box center [160, 8] width 127 height 11
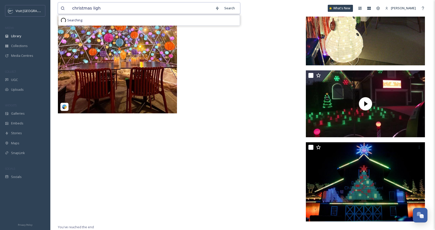
paste input "kshb41"
type input "kshb41"
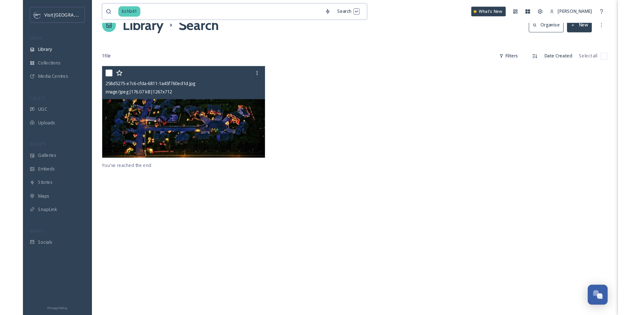
scroll to position [21, 0]
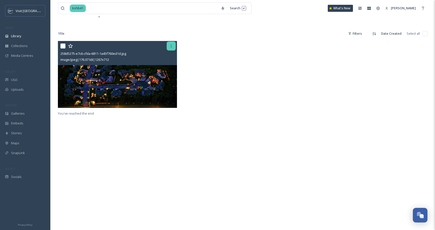
click at [170, 47] on icon at bounding box center [171, 46] width 4 height 4
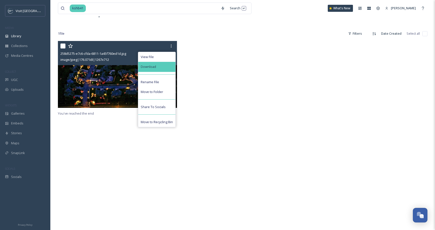
click at [161, 69] on div "Download" at bounding box center [156, 67] width 37 height 10
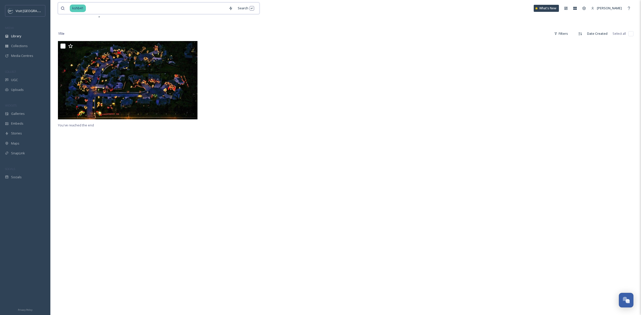
click at [181, 13] on input at bounding box center [156, 8] width 140 height 11
type input "mural"
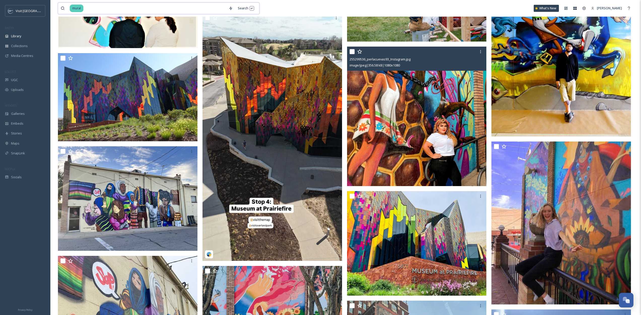
scroll to position [2189, 0]
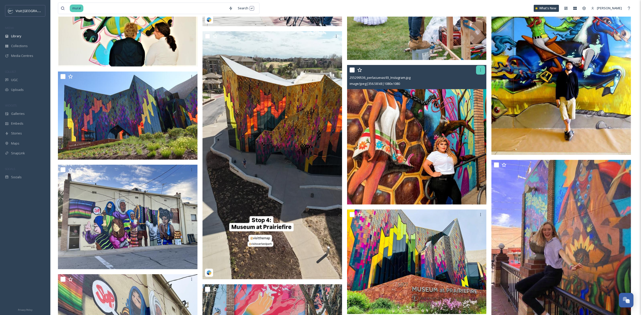
click at [482, 67] on div at bounding box center [480, 69] width 9 height 9
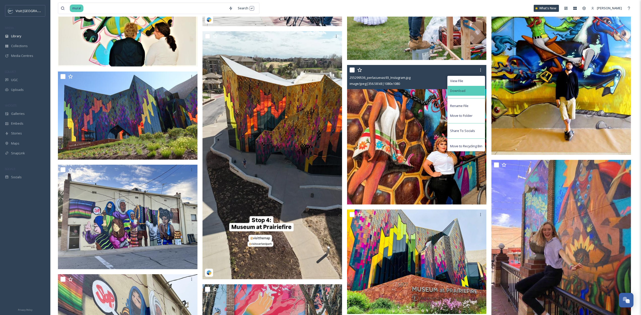
click at [478, 87] on div "Download" at bounding box center [465, 91] width 37 height 10
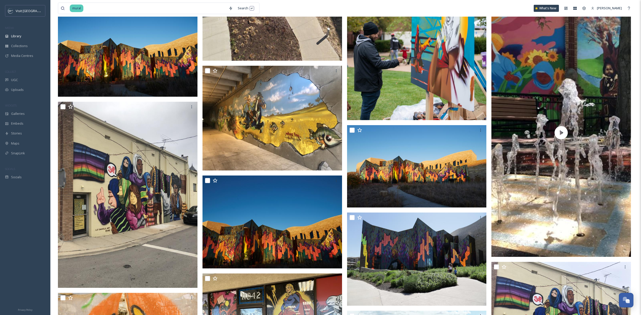
scroll to position [32, 0]
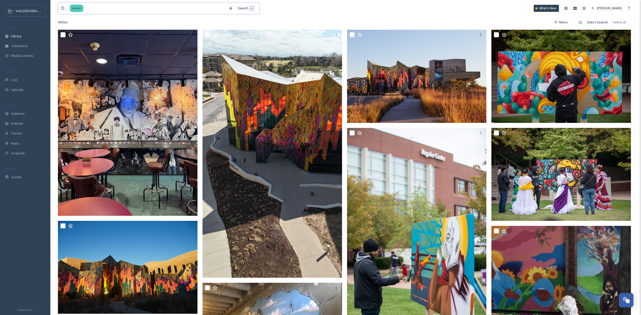
click at [105, 11] on input at bounding box center [155, 8] width 142 height 11
type input "chiefs"
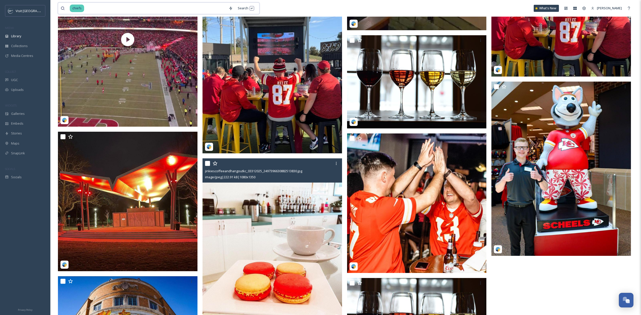
scroll to position [4233, 0]
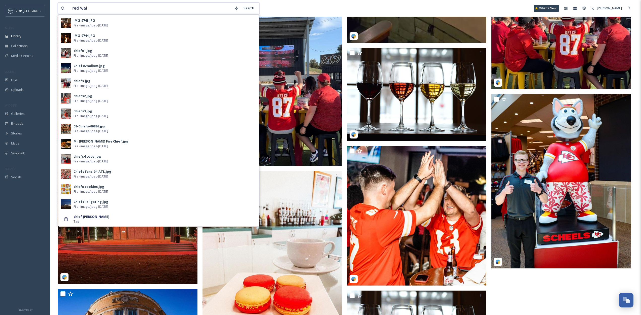
type input "red wall"
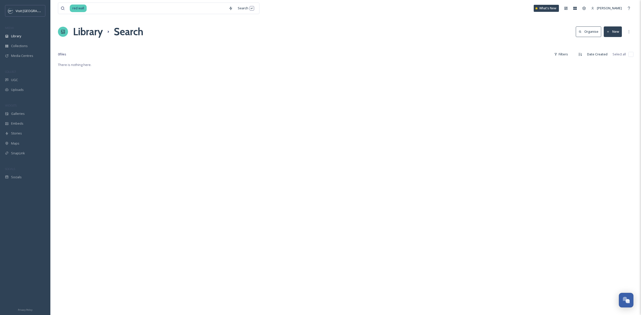
click at [99, 15] on div "red wall Search What's New [PERSON_NAME]" at bounding box center [345, 8] width 575 height 17
click at [96, 2] on div "red wall Search What's New [PERSON_NAME]" at bounding box center [345, 8] width 575 height 17
click at [92, 6] on input at bounding box center [156, 8] width 139 height 11
type input "r"
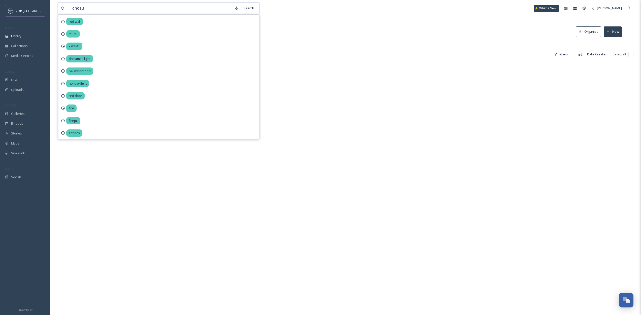
type input "chosun"
click at [412, 43] on div at bounding box center [345, 44] width 575 height 5
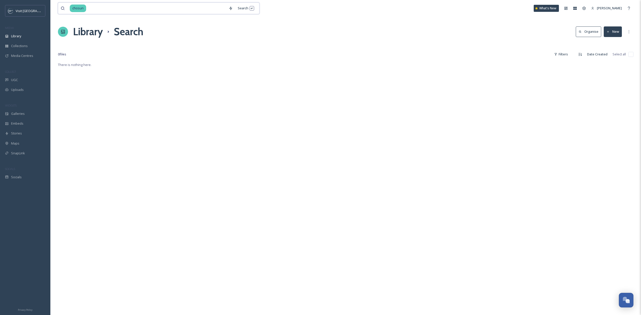
click at [95, 7] on input at bounding box center [156, 8] width 139 height 11
type input "[PERSON_NAME]"
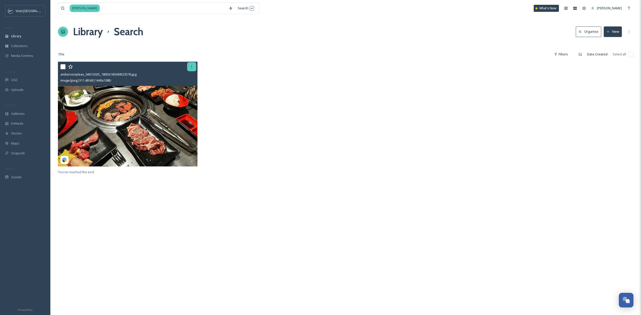
click at [191, 68] on icon at bounding box center [192, 67] width 4 height 4
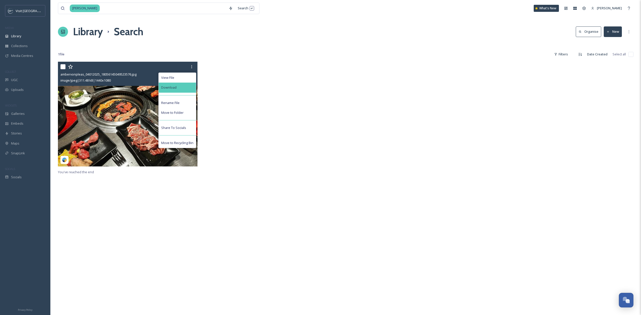
click at [173, 89] on span "Download" at bounding box center [168, 87] width 15 height 5
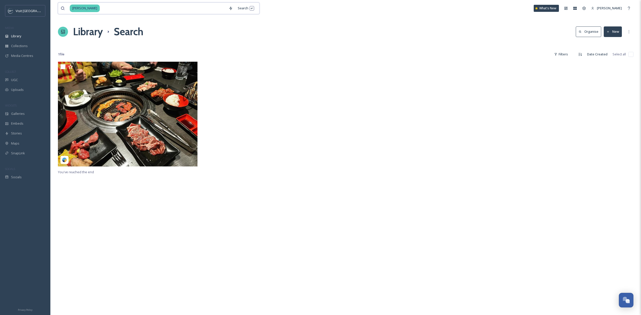
click at [122, 11] on input at bounding box center [163, 8] width 126 height 11
type input "kpot"
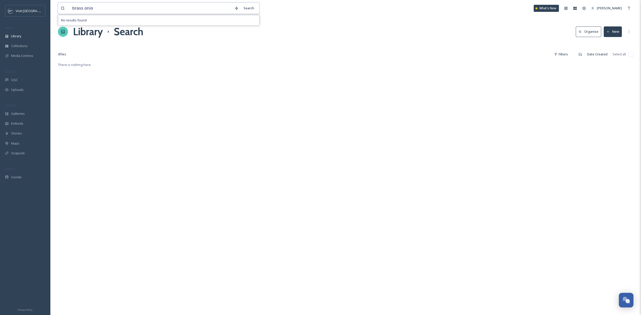
type input "brass onion"
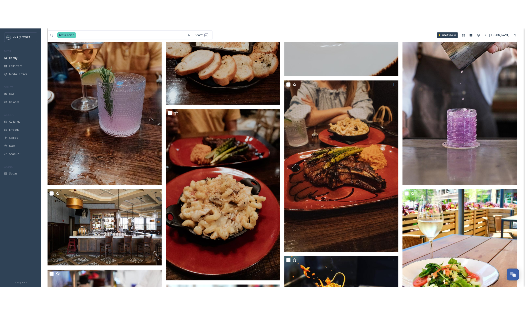
scroll to position [83, 0]
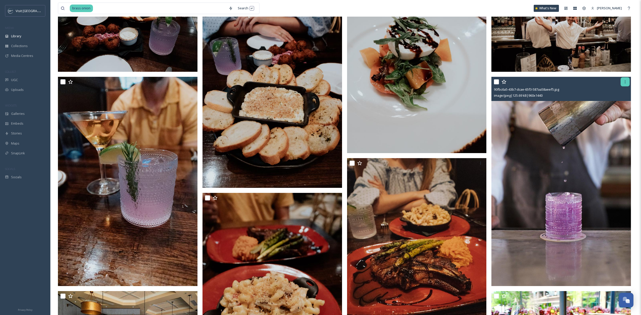
click at [626, 79] on div at bounding box center [624, 81] width 9 height 9
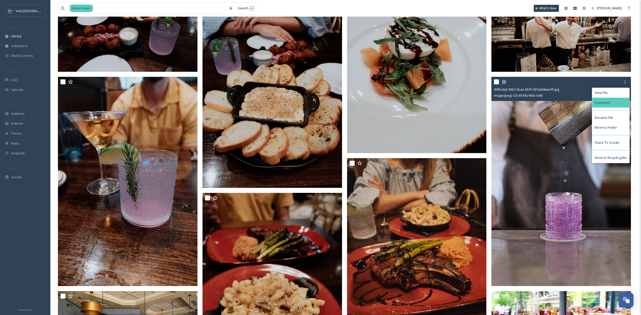
click at [613, 98] on div "Download" at bounding box center [610, 103] width 37 height 10
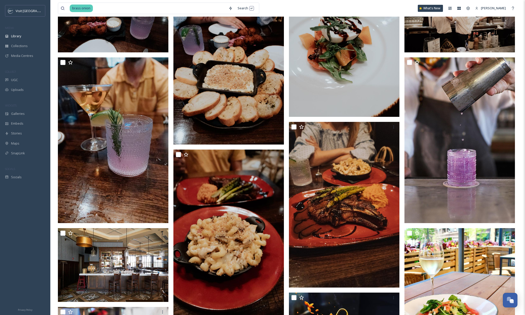
click at [523, 35] on div "brass onion Search What's New [PERSON_NAME] Library Search Organise New Your Se…" at bounding box center [287, 253] width 475 height 673
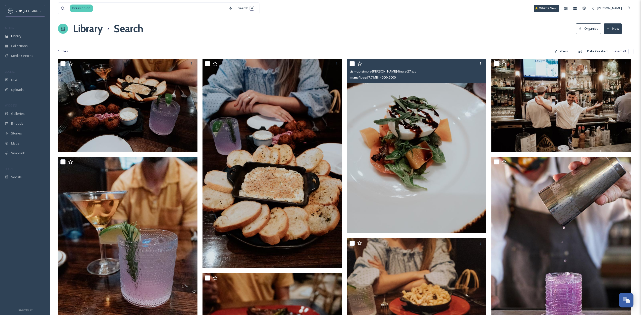
scroll to position [0, 0]
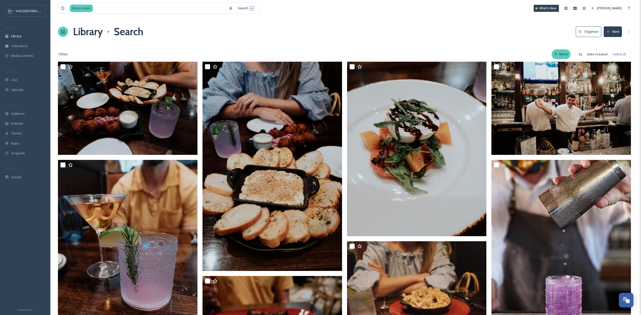
click at [558, 53] on div "Filters" at bounding box center [560, 54] width 19 height 10
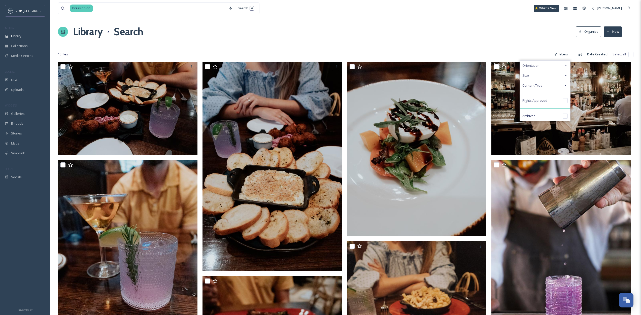
click at [558, 87] on div "Content Type" at bounding box center [545, 86] width 50 height 10
click at [557, 76] on div "Size" at bounding box center [545, 75] width 50 height 10
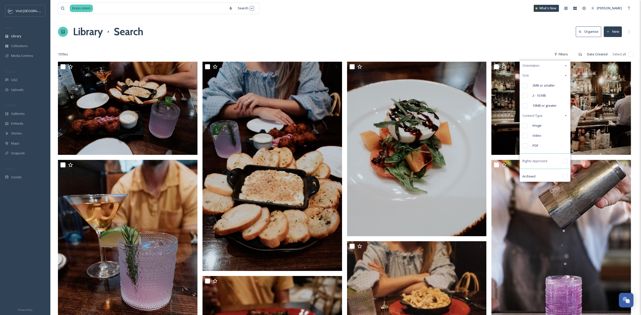
click at [556, 68] on div "Orientation" at bounding box center [545, 66] width 50 height 10
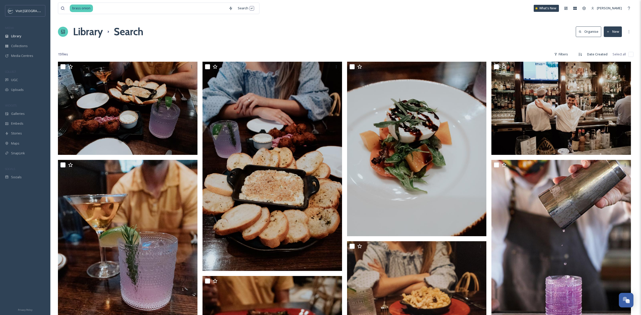
click at [484, 51] on div "15 file s Filters Date Created Select all" at bounding box center [345, 54] width 575 height 10
click at [143, 6] on input at bounding box center [159, 8] width 133 height 11
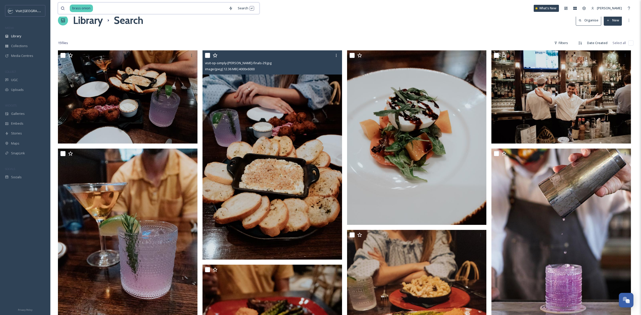
scroll to position [137, 0]
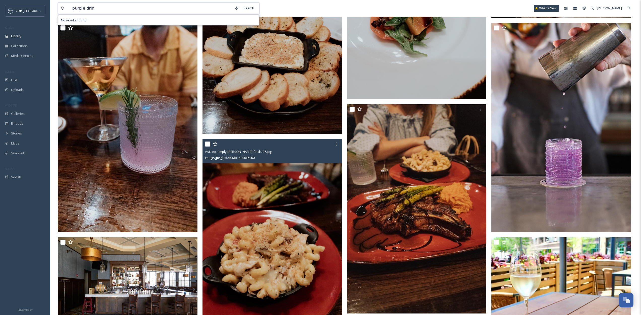
type input "purple drink"
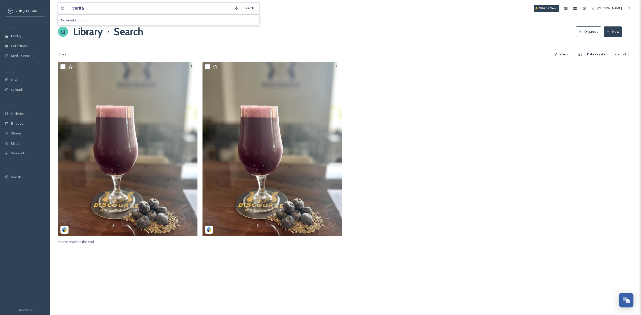
type input "veritas"
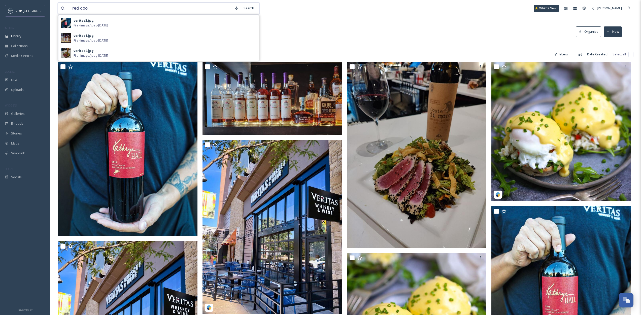
type input "red door"
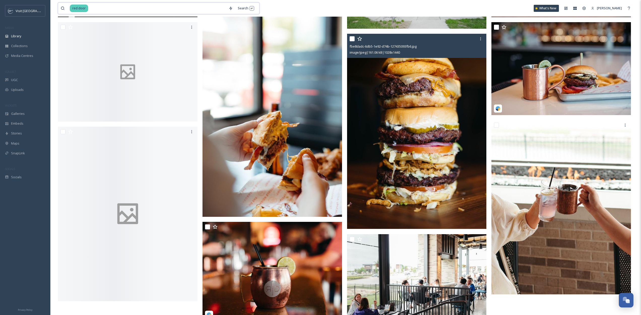
scroll to position [165, 0]
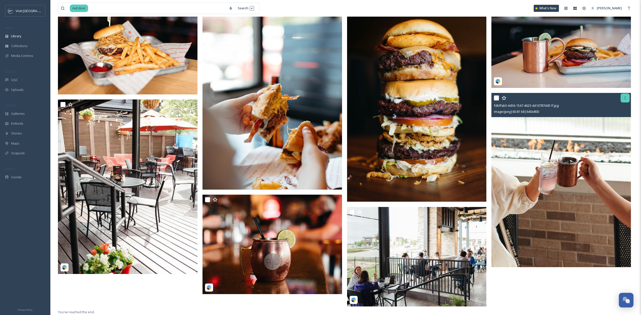
click at [626, 100] on div at bounding box center [624, 97] width 9 height 9
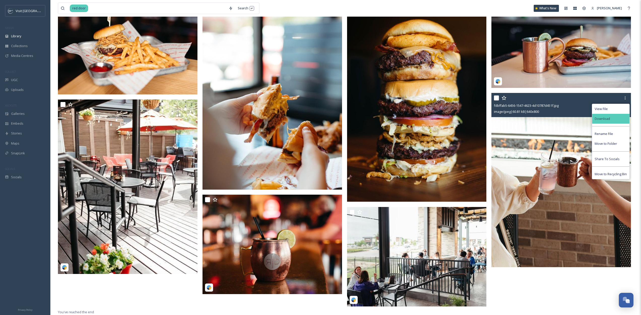
click at [609, 115] on div "Download" at bounding box center [610, 119] width 37 height 10
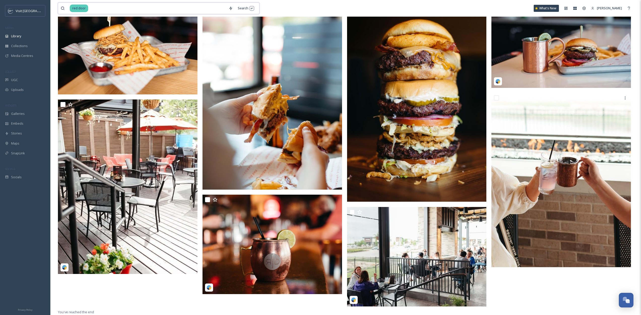
click at [155, 9] on input at bounding box center [157, 8] width 137 height 11
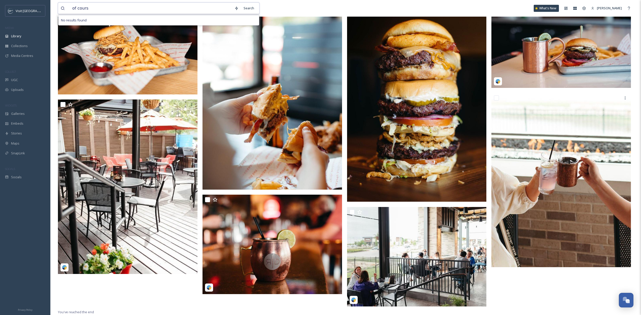
type input "of course"
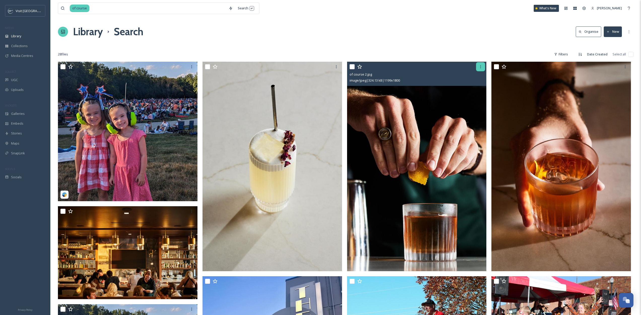
click at [480, 68] on icon at bounding box center [480, 67] width 4 height 4
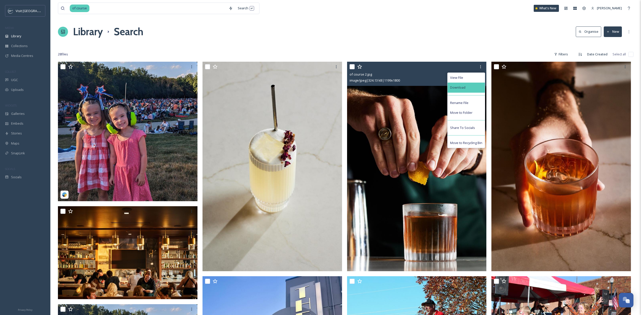
click at [467, 89] on div "Download" at bounding box center [465, 88] width 37 height 10
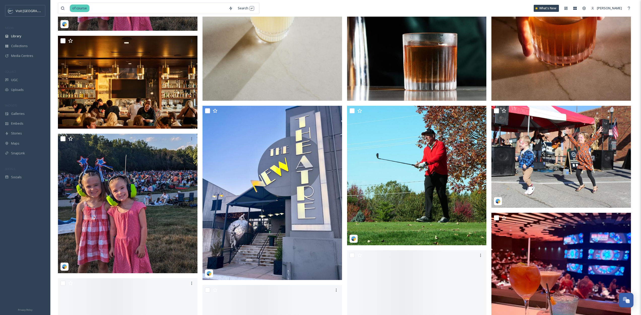
scroll to position [194, 0]
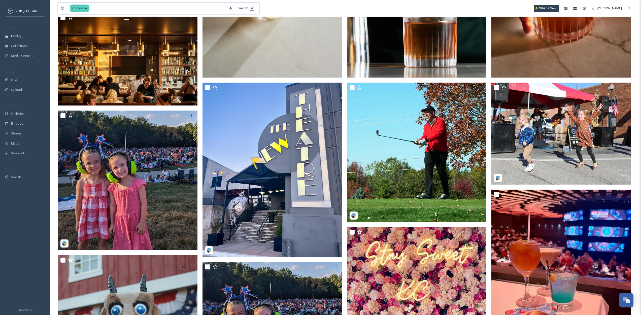
click at [193, 13] on input at bounding box center [158, 8] width 136 height 11
type input "bloody [PERSON_NAME]"
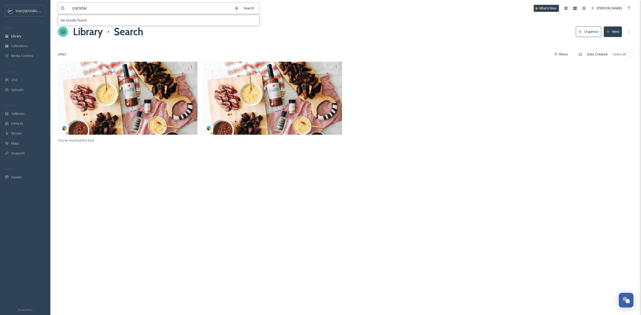
type input "cocktail"
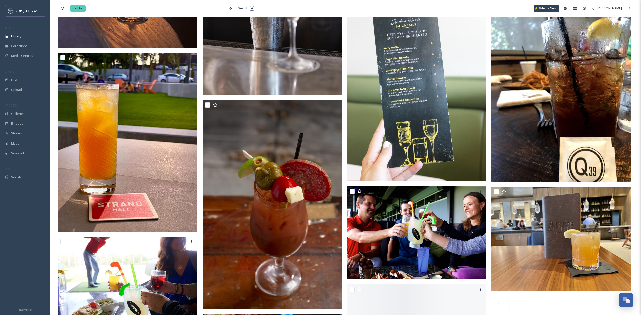
scroll to position [3602, 0]
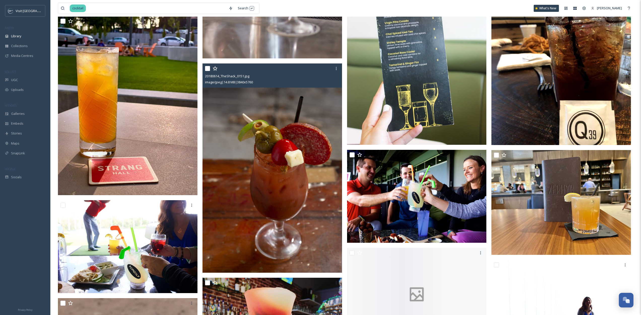
click at [286, 168] on img at bounding box center [271, 167] width 139 height 209
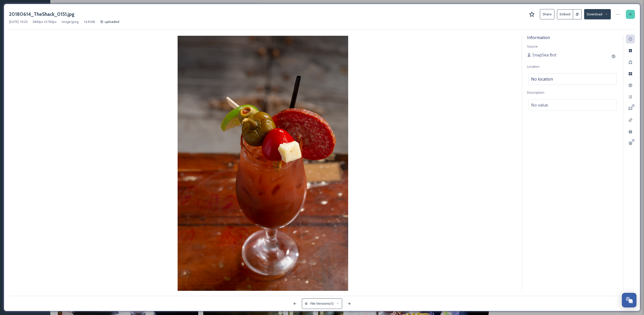
click at [632, 14] on icon at bounding box center [631, 14] width 4 height 4
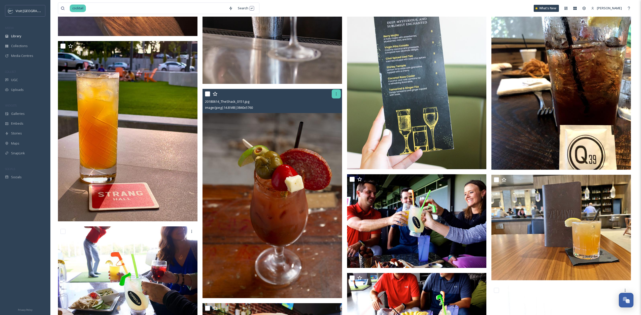
click at [338, 90] on div at bounding box center [335, 93] width 9 height 9
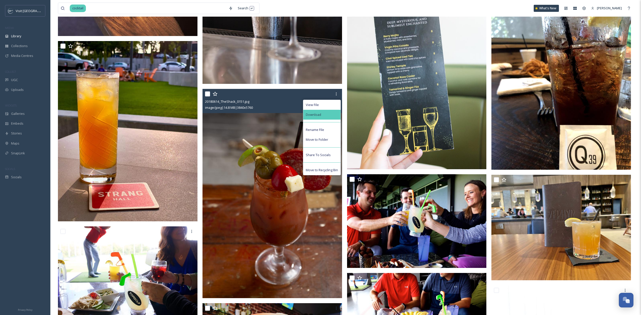
click at [332, 116] on div "Download" at bounding box center [321, 115] width 37 height 10
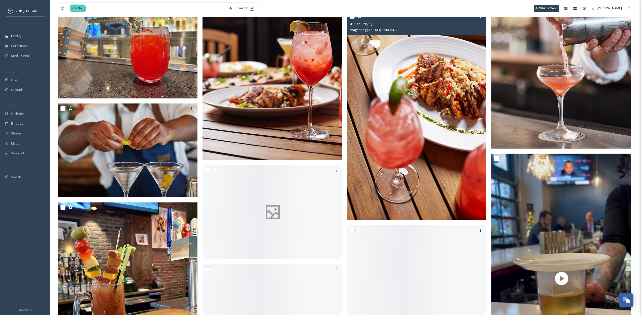
scroll to position [4806, 0]
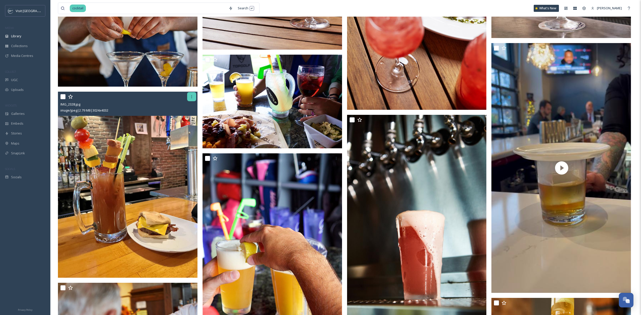
click at [193, 95] on icon at bounding box center [192, 97] width 4 height 4
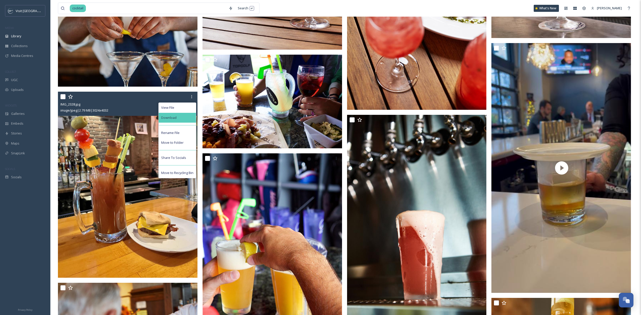
click at [188, 114] on div "Download" at bounding box center [177, 118] width 37 height 10
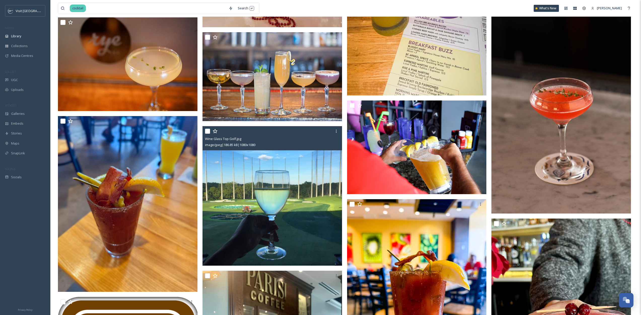
scroll to position [6145, 0]
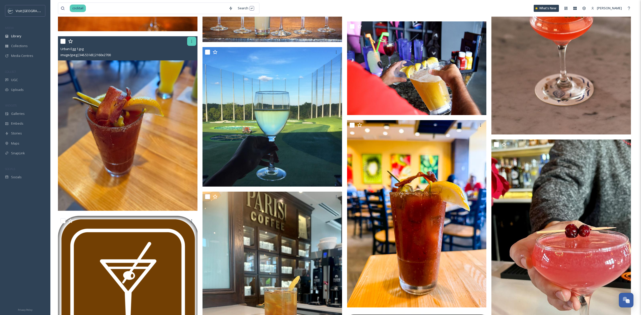
click at [191, 39] on div at bounding box center [191, 41] width 9 height 9
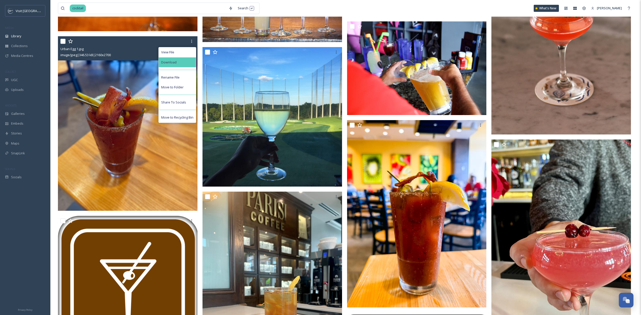
click at [189, 59] on div "Download" at bounding box center [177, 62] width 37 height 10
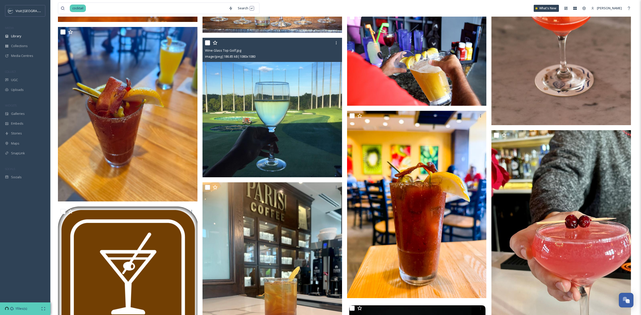
scroll to position [6159, 0]
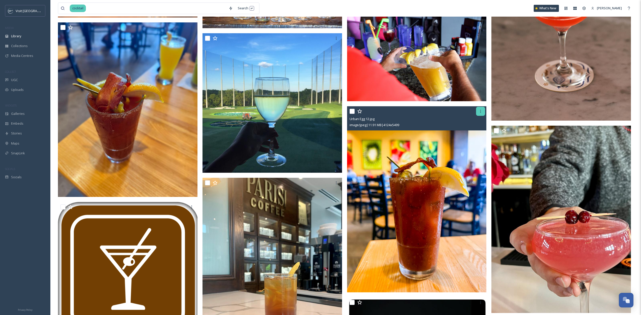
click at [482, 112] on icon at bounding box center [480, 111] width 4 height 4
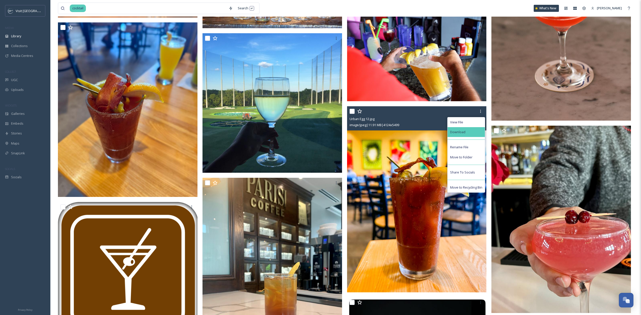
click at [468, 135] on div "Download" at bounding box center [465, 132] width 37 height 10
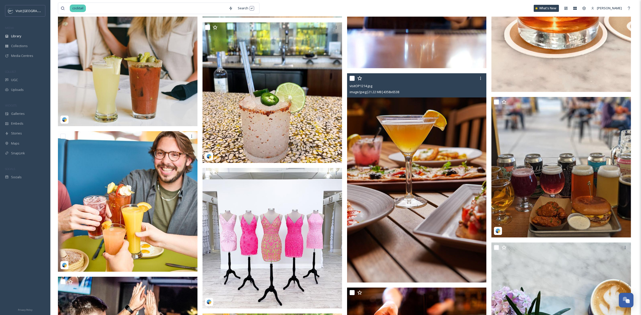
scroll to position [8783, 0]
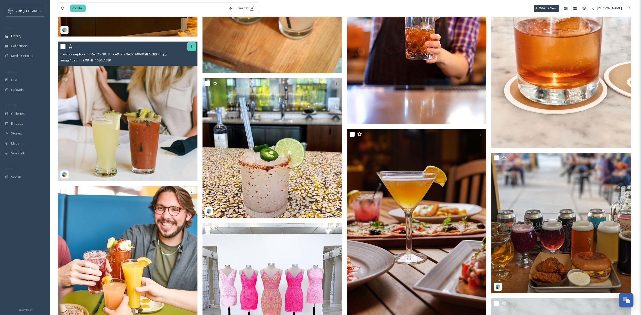
click at [193, 48] on icon at bounding box center [192, 47] width 4 height 4
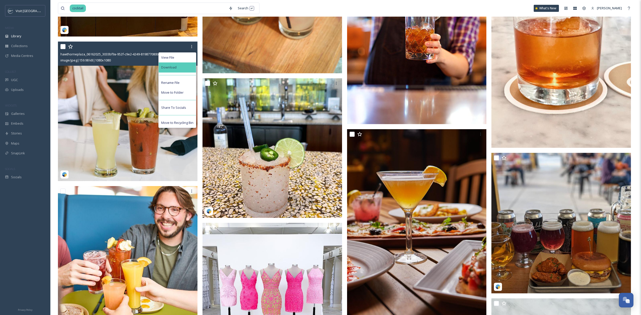
click at [192, 69] on div "Download" at bounding box center [177, 67] width 37 height 10
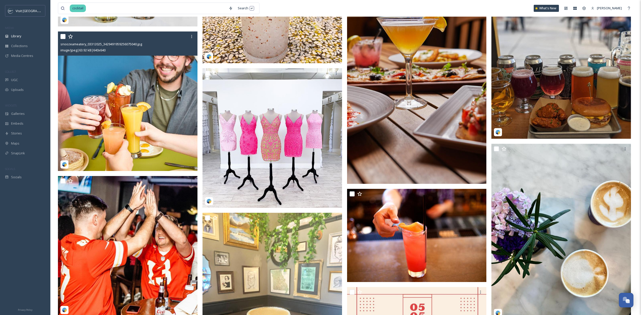
scroll to position [8915, 0]
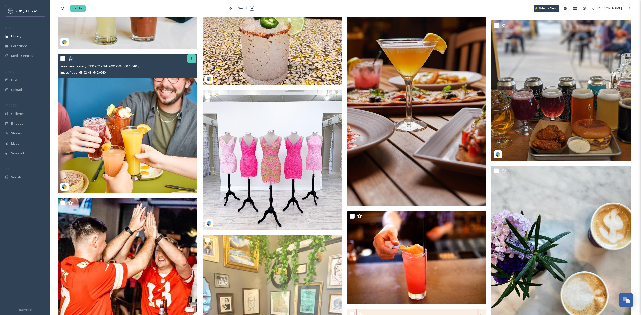
click at [188, 61] on div at bounding box center [191, 58] width 9 height 9
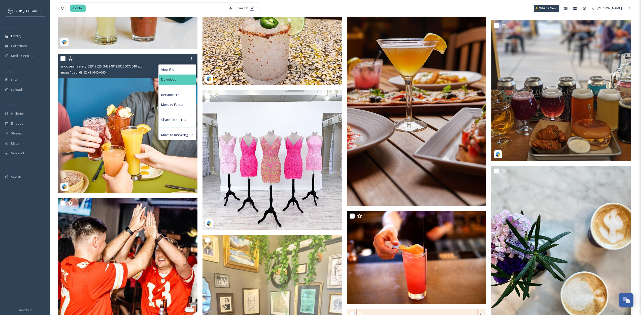
click at [193, 77] on div "Download" at bounding box center [177, 80] width 37 height 10
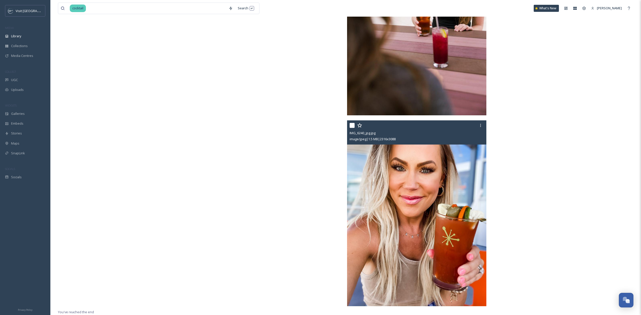
scroll to position [14880, 0]
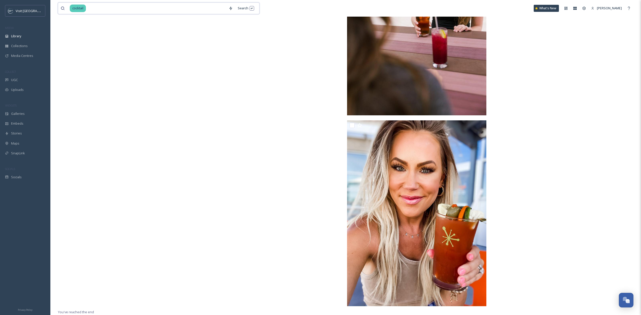
click at [175, 8] on input at bounding box center [156, 8] width 140 height 11
type input "coach"
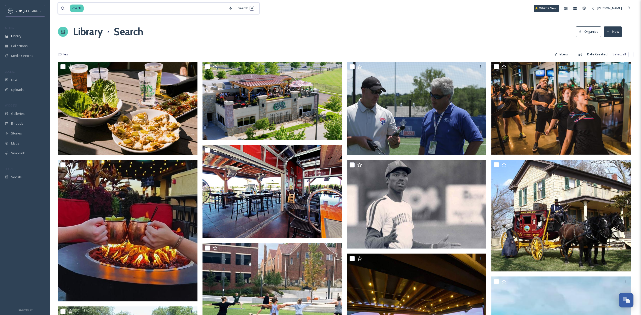
click at [96, 8] on input at bounding box center [155, 8] width 142 height 11
type input "c"
type input "@coach"
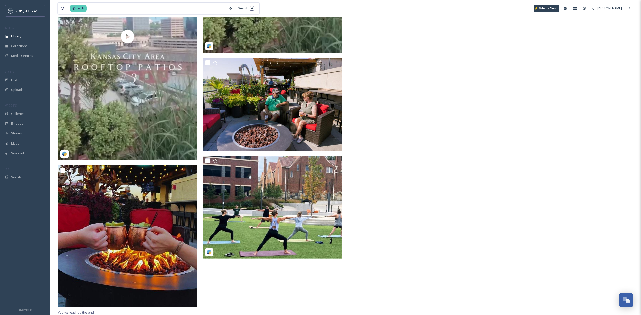
scroll to position [355, 0]
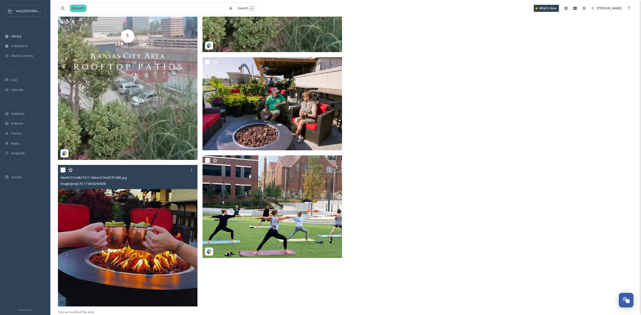
click at [102, 232] on img at bounding box center [127, 235] width 139 height 141
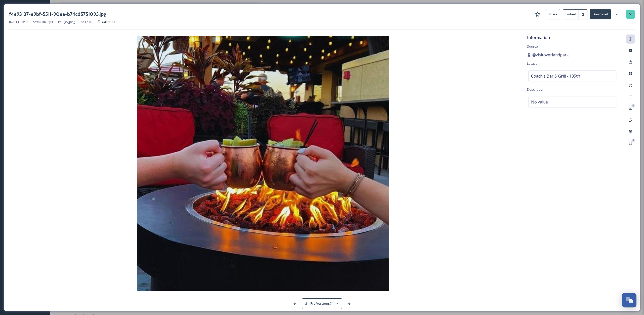
click at [634, 13] on div at bounding box center [630, 14] width 9 height 9
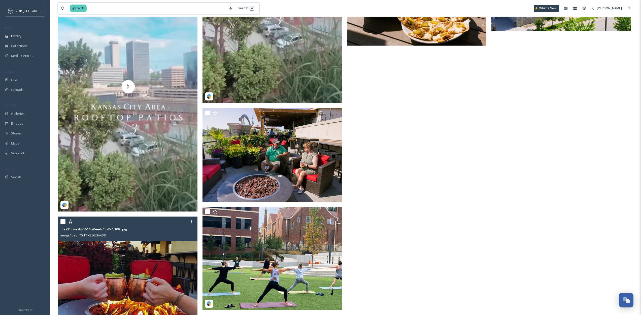
click at [132, 5] on input at bounding box center [156, 8] width 139 height 11
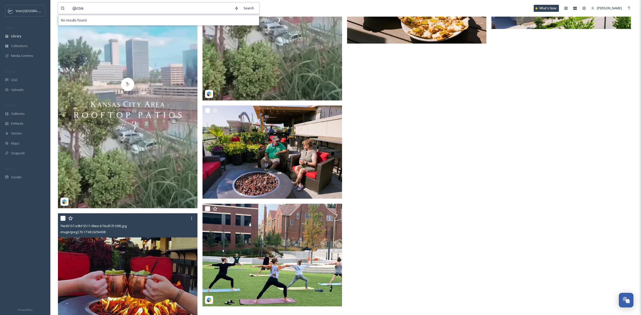
paste input "coachsbarandgrill_op"
type input "coachsbarandgrill_op"
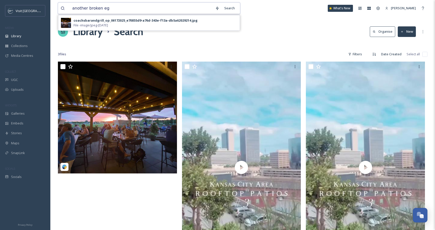
type input "another broken egg"
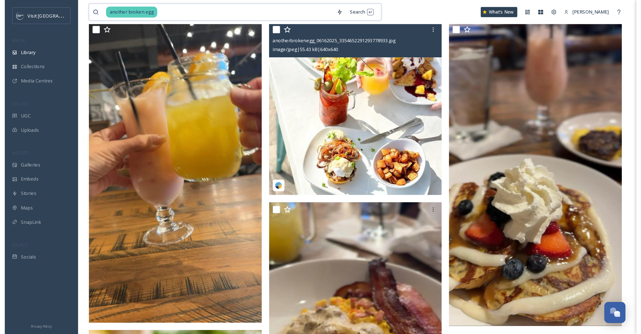
scroll to position [48, 0]
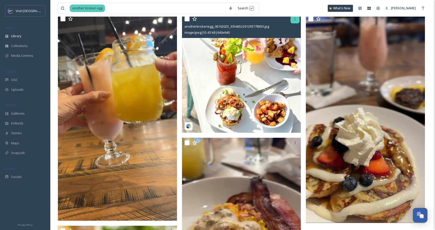
click at [297, 20] on icon at bounding box center [295, 19] width 4 height 4
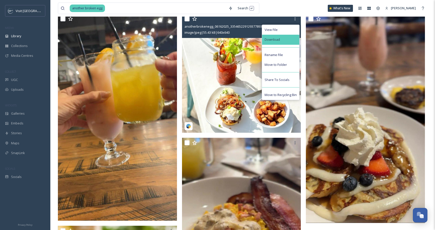
click at [278, 36] on div "Download" at bounding box center [280, 40] width 37 height 10
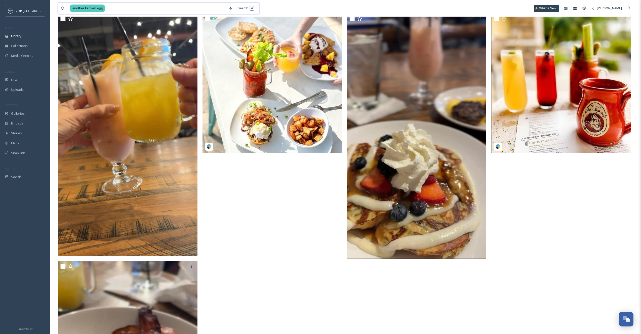
click at [117, 10] on input at bounding box center [165, 8] width 121 height 11
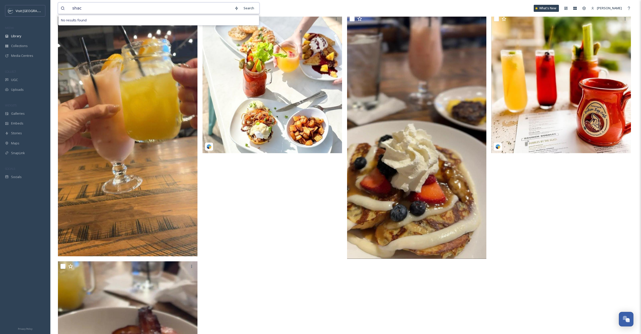
type input "shack"
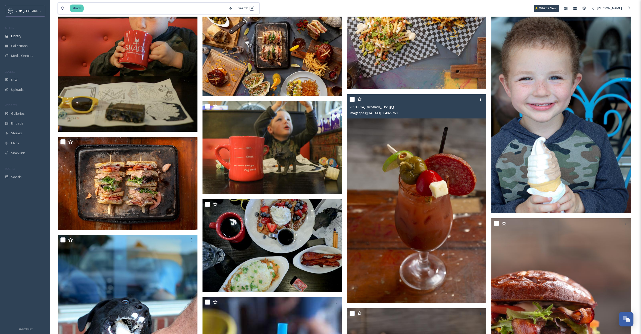
scroll to position [740, 0]
